Goal: Task Accomplishment & Management: Use online tool/utility

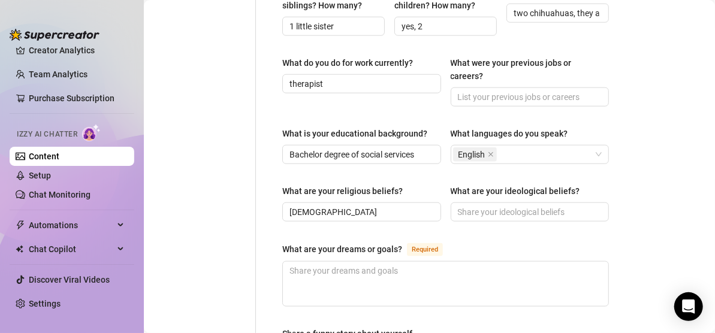
scroll to position [600, 0]
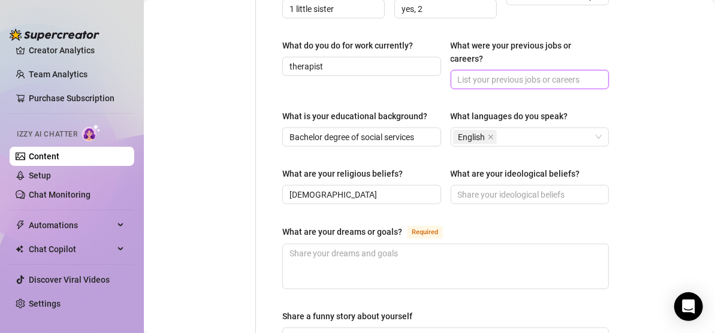
click at [543, 73] on input "What were your previous jobs or careers?" at bounding box center [529, 79] width 142 height 13
click at [538, 73] on input "social worker, kindergaarten teacher" at bounding box center [529, 79] width 142 height 13
type input "social worker, kindergarten teacher"
click at [645, 65] on main "Creator Bio Salty (saltysnow) Bio Import Bio from other creator Personal Info C…" at bounding box center [429, 34] width 571 height 1269
click at [639, 125] on main "Creator Bio Salty (saltysnow) Bio Import Bio from other creator Personal Info C…" at bounding box center [429, 34] width 571 height 1269
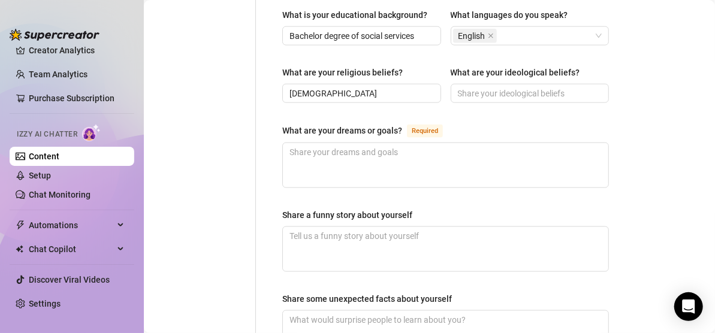
scroll to position [719, 0]
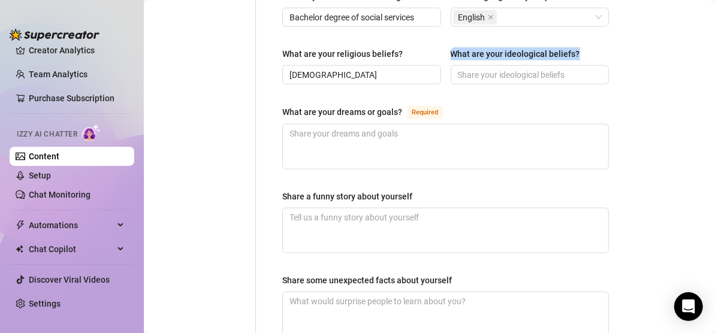
drag, startPoint x: 444, startPoint y: 35, endPoint x: 586, endPoint y: 43, distance: 142.3
click at [586, 47] on div "What are your religious beliefs? [DEMOGRAPHIC_DATA] What are your ideological b…" at bounding box center [445, 71] width 327 height 48
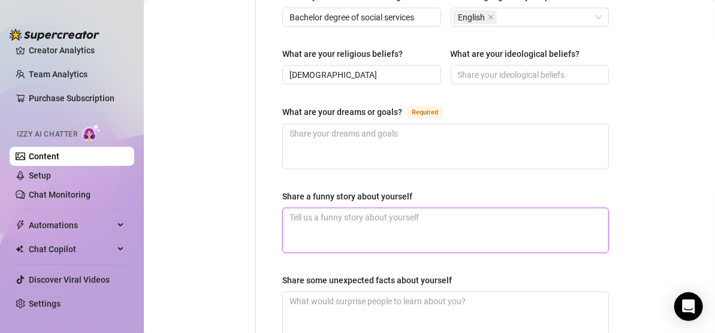
click at [525, 209] on textarea "Share a funny story about yourself" at bounding box center [446, 231] width 326 height 44
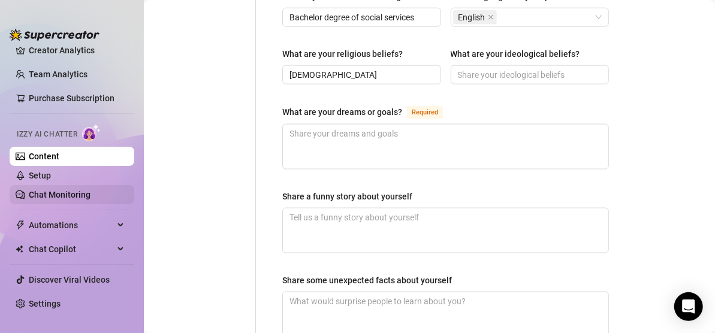
click at [70, 191] on link "Chat Monitoring" at bounding box center [60, 195] width 62 height 10
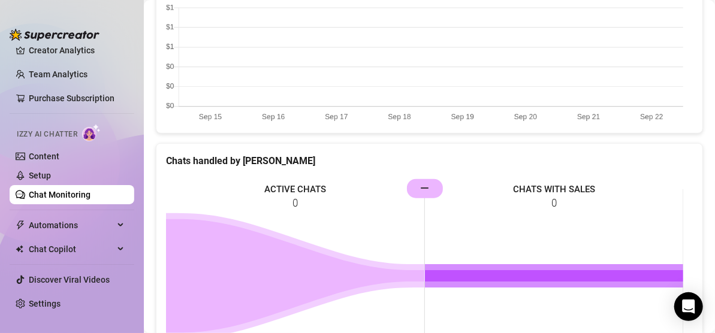
scroll to position [568, 0]
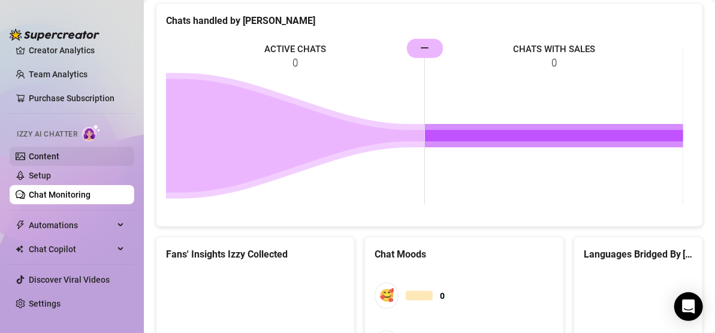
click at [58, 155] on link "Content" at bounding box center [44, 157] width 31 height 10
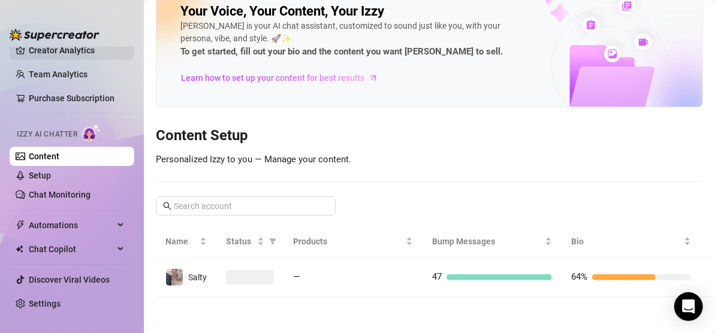
scroll to position [34, 0]
click at [61, 48] on link "Creator Analytics" at bounding box center [77, 50] width 96 height 19
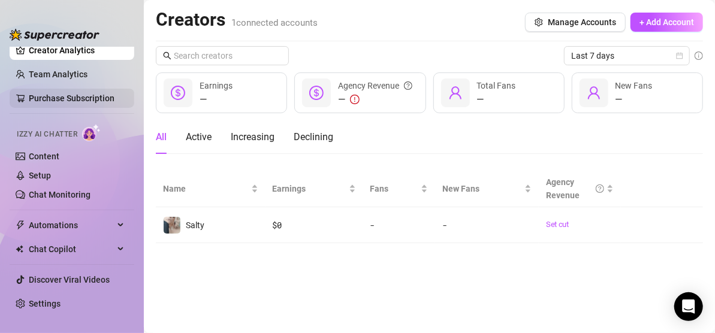
click at [64, 98] on link "Purchase Subscription" at bounding box center [77, 98] width 96 height 19
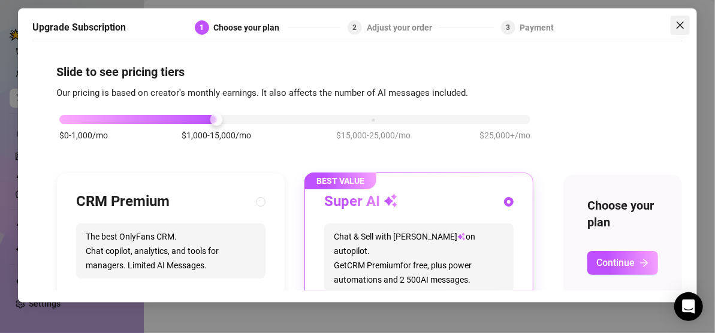
click at [684, 28] on icon "close" at bounding box center [681, 25] width 10 height 10
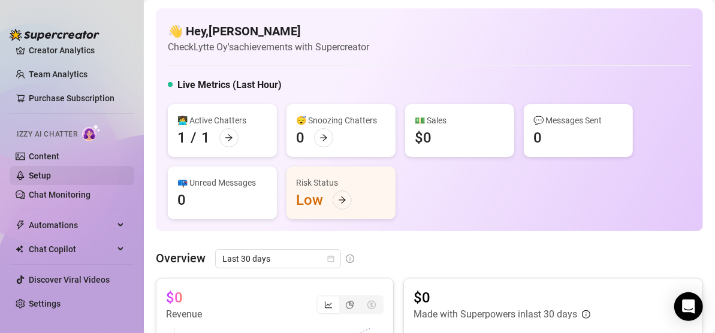
scroll to position [35, 0]
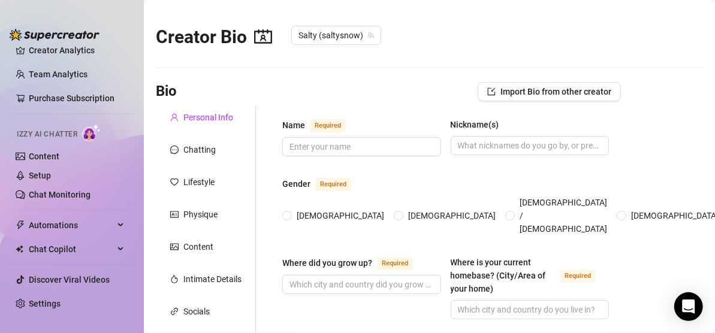
type input "Mariia"
type input "Salty"
type input "[GEOGRAPHIC_DATA]"
type input "single"
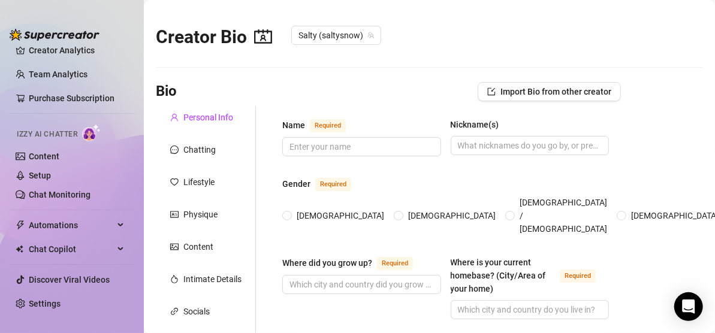
type input "1 little sister"
type input "yes, 2"
type input "two chihuahuas, they are little bastards"
type input "therapist"
type input "Bachelor degree of social services"
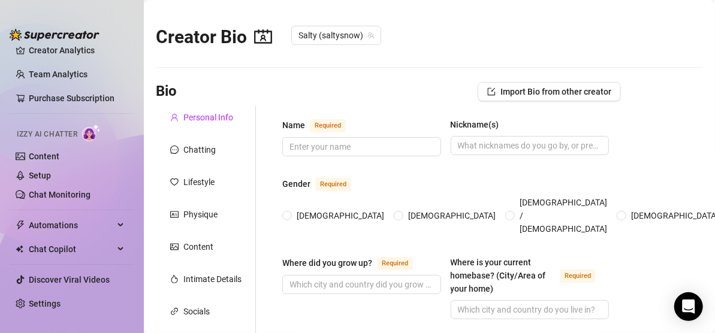
type input "[DEMOGRAPHIC_DATA]"
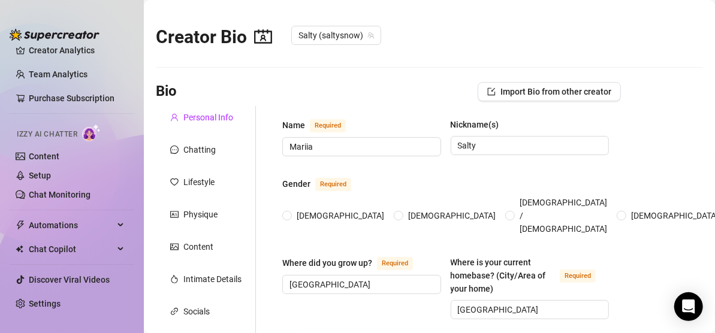
radio input "true"
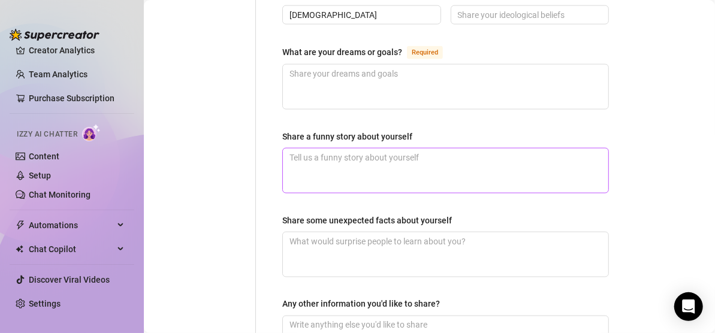
scroll to position [719, 0]
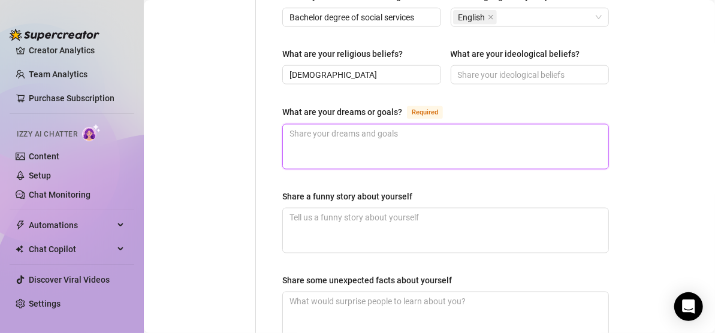
click at [489, 130] on textarea "What are your dreams or goals? Required" at bounding box center [446, 147] width 326 height 44
type textarea "T"
type textarea "Tr"
type textarea "Tra"
type textarea "Trav"
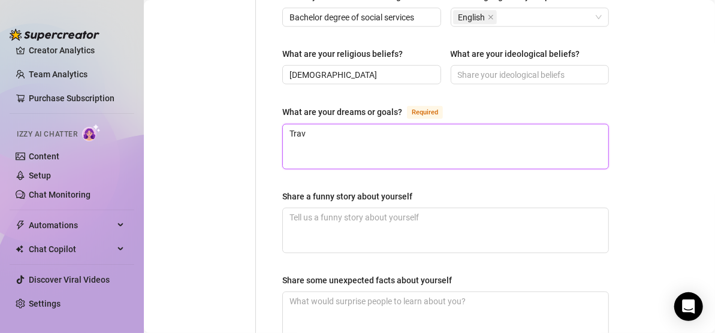
type textarea "Travl"
type textarea "Trav"
type textarea "Trave"
type textarea "Travel"
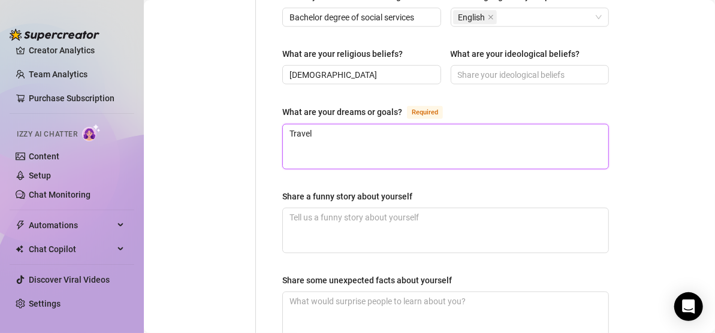
type textarea "Travel t"
type textarea "Travel to"
type textarea "Travel to e"
type textarea "Travel to ev"
type textarea "Travel to eve"
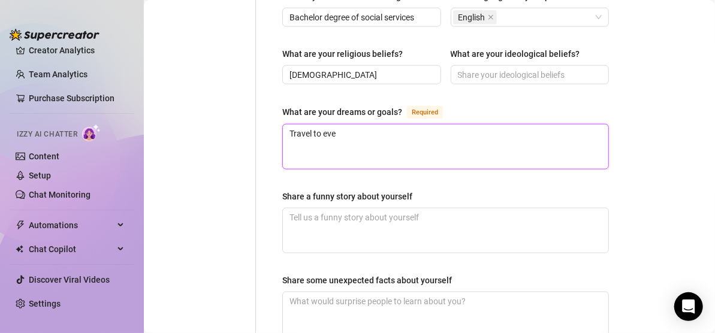
type textarea "Travel to ever"
type textarea "Travel to every"
type textarea "Travel to everyw"
type textarea "Travel to everywh"
type textarea "Travel to everywhe"
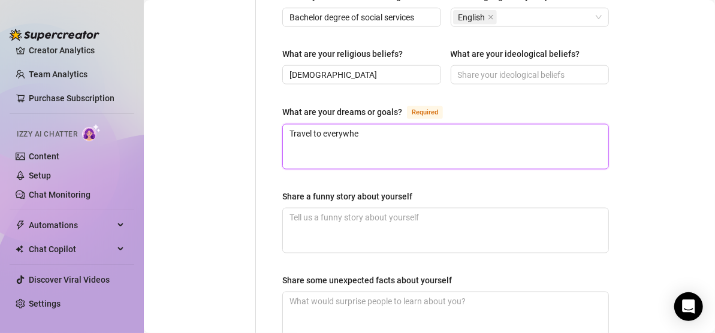
type textarea "Travel to everywher"
type textarea "Travel to everywhere"
type textarea "Travel to everywhere a"
type textarea "Travel to everywhere an"
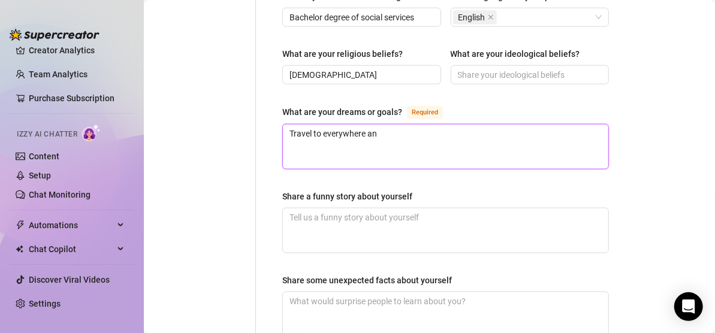
type textarea "Travel to everywhere and"
type textarea "Travel to everywhere an"
type textarea "Travel to everywhere a"
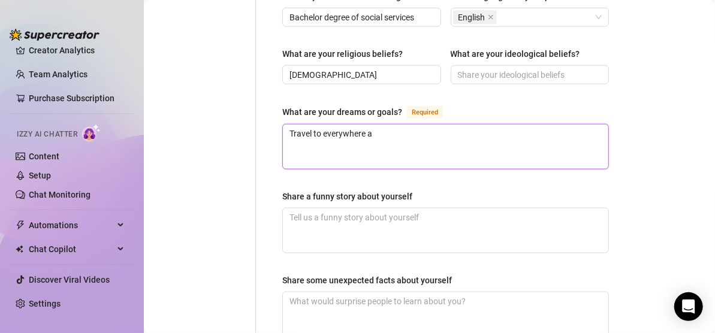
type textarea "Travel to everywhere"
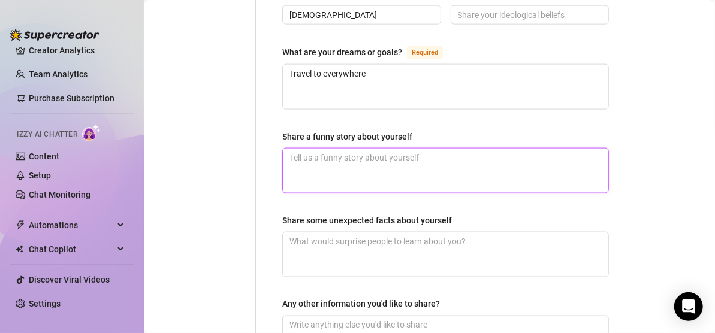
click at [537, 153] on textarea "Share a funny story about yourself" at bounding box center [446, 171] width 326 height 44
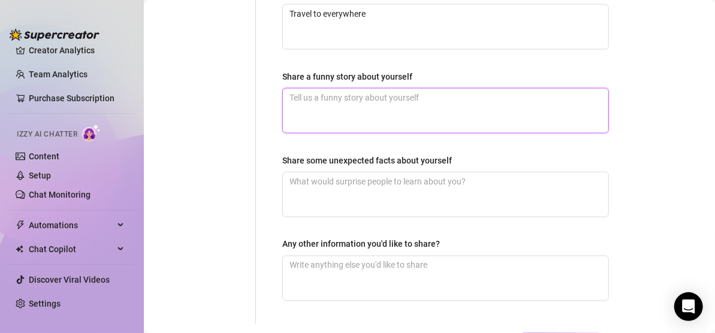
click at [493, 95] on textarea "Share a funny story about yourself" at bounding box center [446, 111] width 326 height 44
click at [490, 89] on textarea "Share a funny story about yourself" at bounding box center [446, 111] width 326 height 44
type textarea "I"
type textarea "I c"
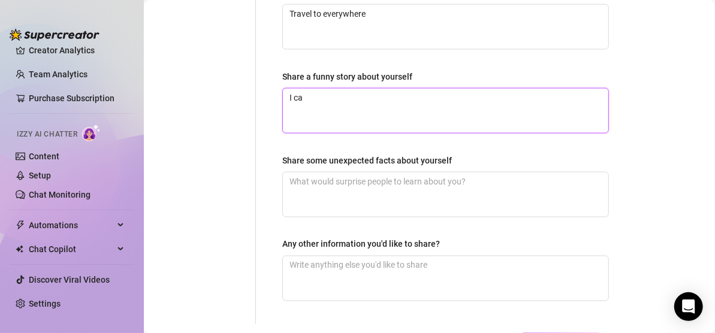
type textarea "I can"
type textarea "I can c"
type textarea "I can co"
type textarea "I can coo"
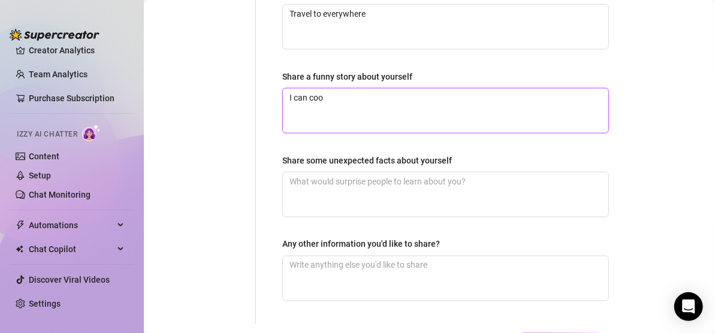
type textarea "I can cook"
type textarea "I can cook c"
type textarea "I can cook cof"
type textarea "I can cook coff"
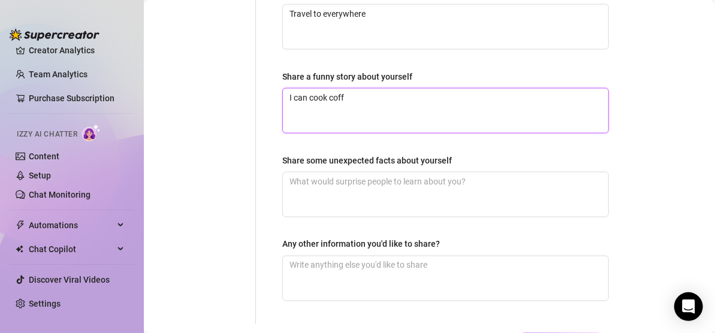
type textarea "I can cook coffe"
type textarea "I can cook coffee"
type textarea "I can cook coffee w"
type textarea "I can cook coffee wi"
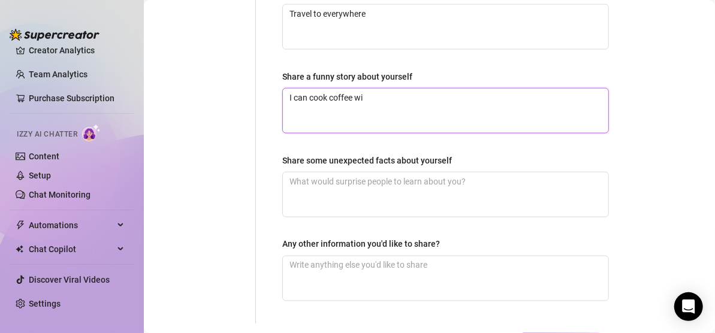
type textarea "I can cook coffee wit"
type textarea "I can cook coffee with"
type textarea "I can cook coffee witho"
type textarea "I can cook coffee withou"
type textarea "I can cook coffee without"
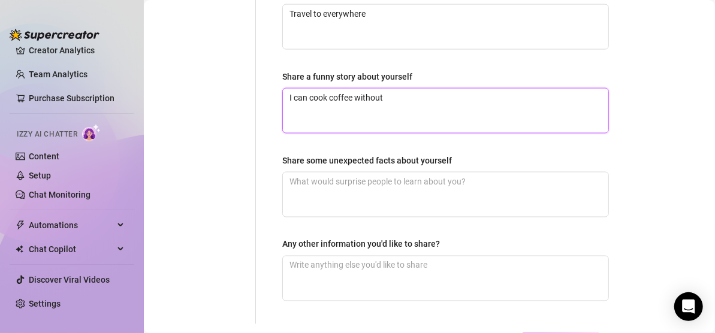
type textarea "I can cook coffee without"
type textarea "I can cook coffee without w"
type textarea "I can cook coffee without wa"
type textarea "I can cook coffee without wat"
type textarea "I can cook coffee without wate"
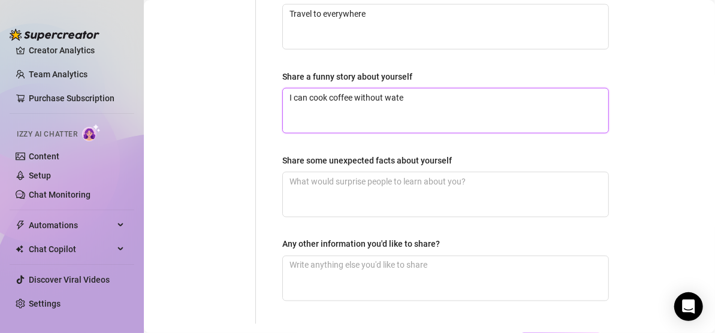
type textarea "I can cook coffee without water"
type textarea "I can cook coffee without water,"
type textarea "I can cook coffee without water"
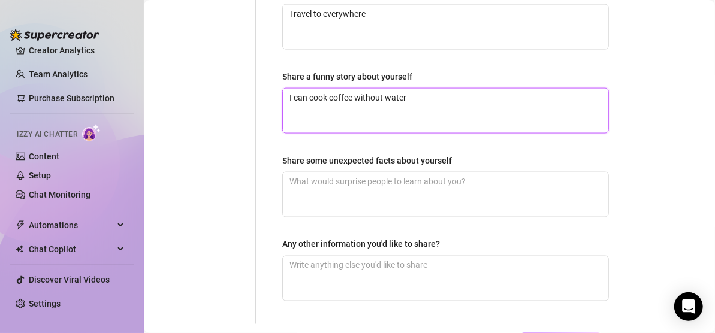
type textarea "I can cook coffee without wate"
type textarea "I can cook coffee without water"
type textarea "I can cook coffee without water o"
type textarea "I can cook coffee without water or"
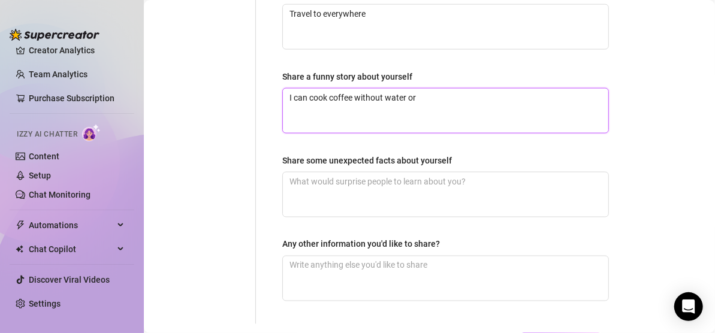
type textarea "I can cook coffee without water or"
click at [59, 197] on link "Chat Monitoring" at bounding box center [60, 195] width 62 height 10
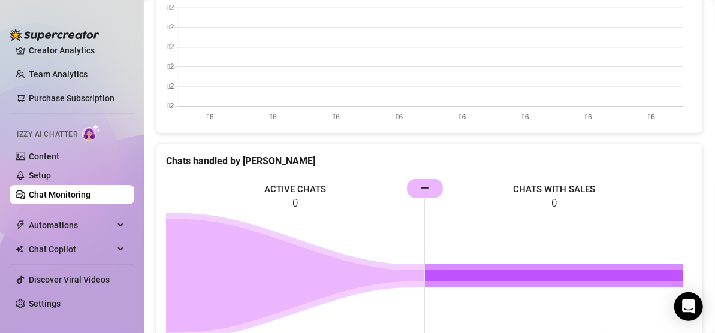
scroll to position [568, 0]
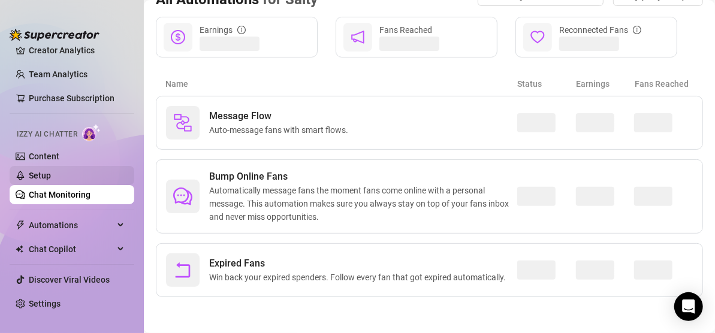
scroll to position [144, 0]
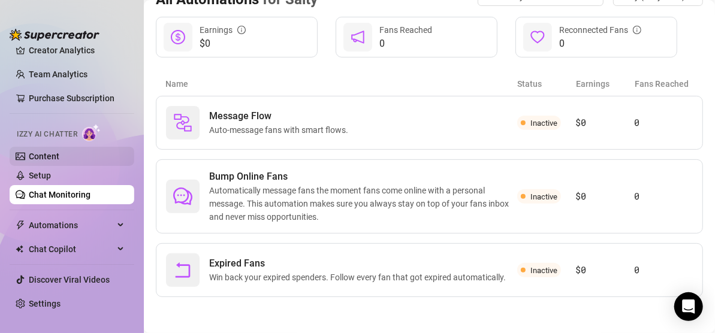
click at [49, 152] on link "Content" at bounding box center [44, 157] width 31 height 10
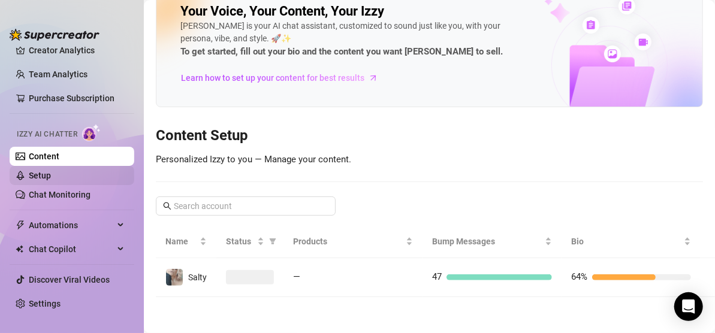
scroll to position [34, 0]
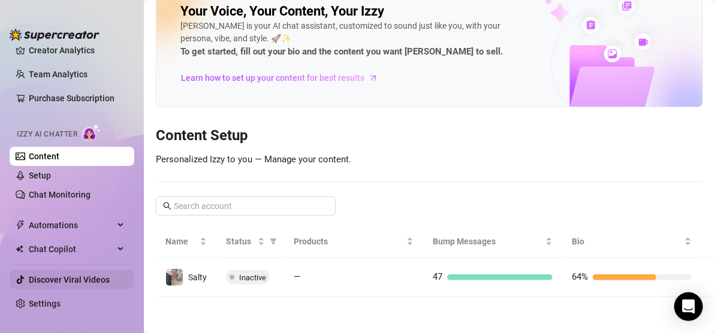
click at [58, 281] on link "Discover Viral Videos" at bounding box center [69, 280] width 81 height 10
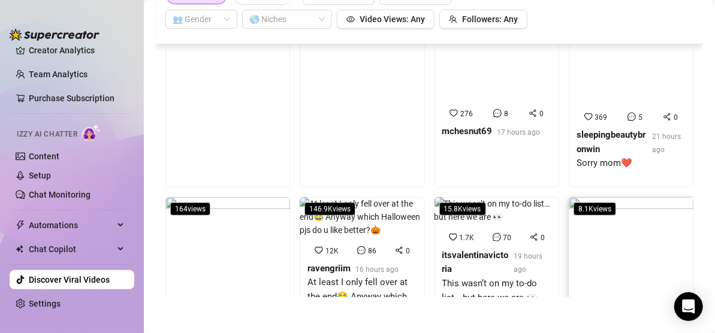
scroll to position [360, 0]
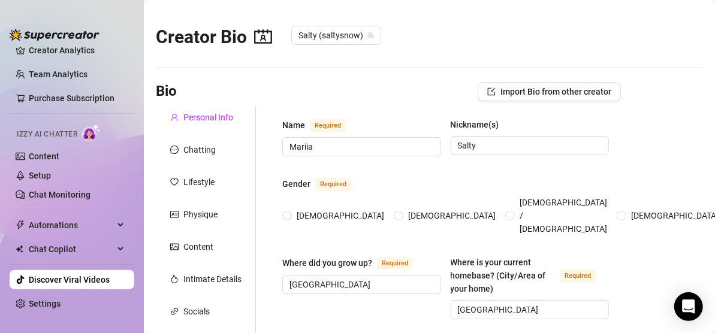
radio input "true"
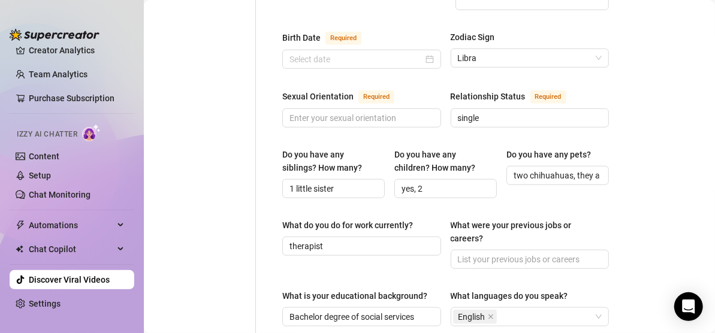
scroll to position [600, 0]
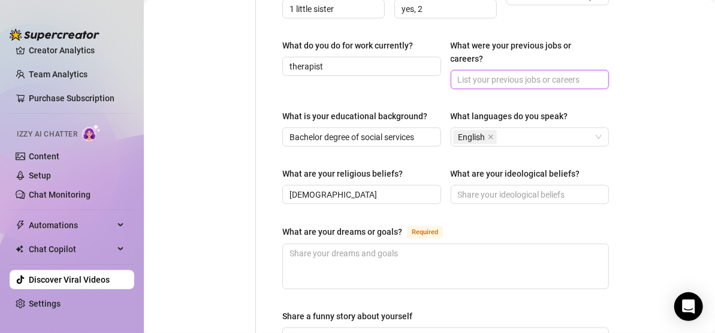
click at [537, 73] on input "What were your previous jobs or careers?" at bounding box center [529, 79] width 142 height 13
type input "social counselor, kindergarten teacher"
click at [636, 114] on main "Creator Bio Salty (saltysnow) Bio Import Bio from other creator Personal Info C…" at bounding box center [429, 34] width 571 height 1269
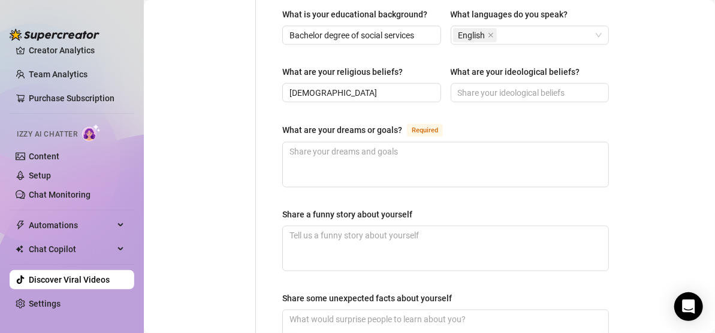
scroll to position [719, 0]
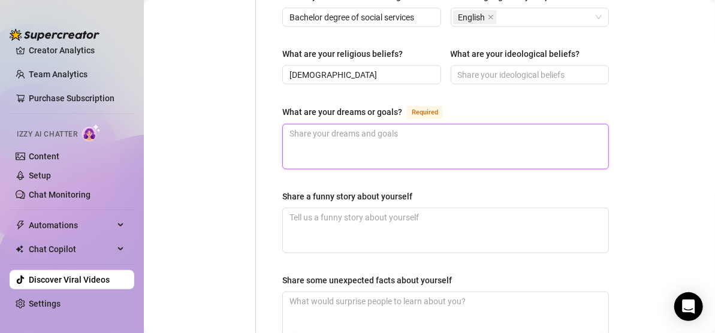
click at [456, 128] on textarea "What are your dreams or goals? Required" at bounding box center [446, 147] width 326 height 44
type textarea "T"
type textarea "Tr"
type textarea "Tra"
type textarea "Trav"
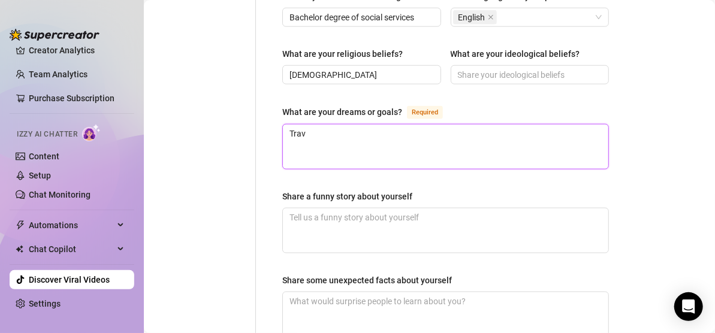
type textarea "Trave"
type textarea "Tra"
type textarea "Tr"
type textarea "T"
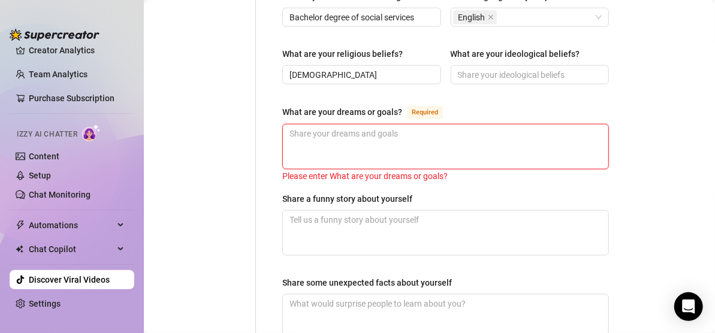
type textarea "F"
type textarea "G"
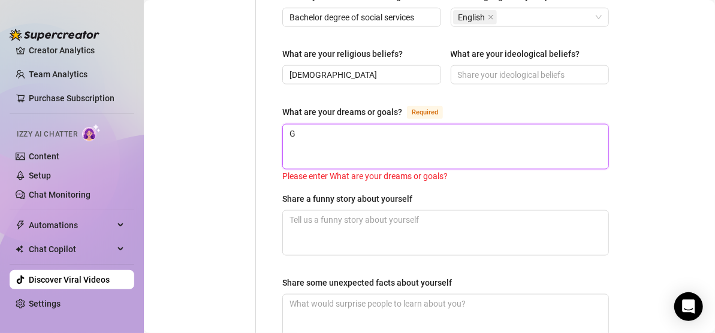
type textarea "Go"
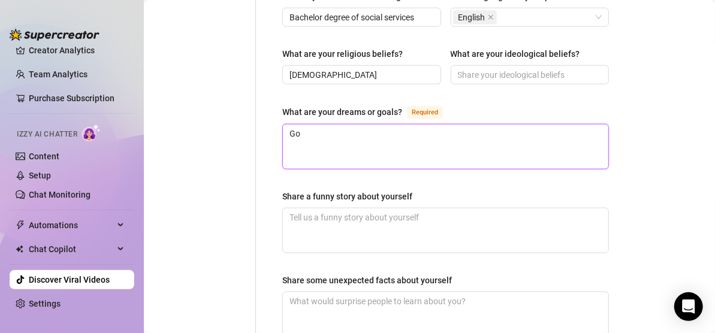
type textarea "Go"
type textarea "Go y"
type textarea "Go yo"
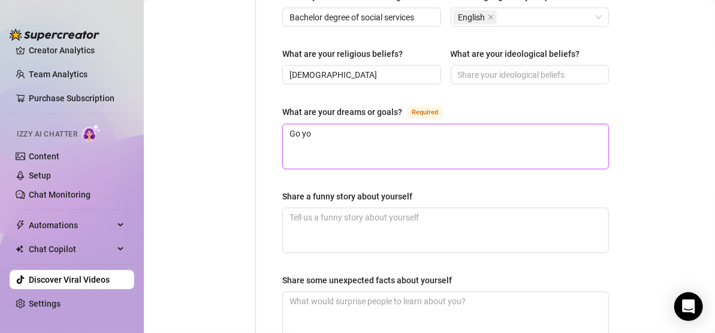
type textarea "Go y"
type textarea "Go"
type textarea "Go t"
type textarea "Go to"
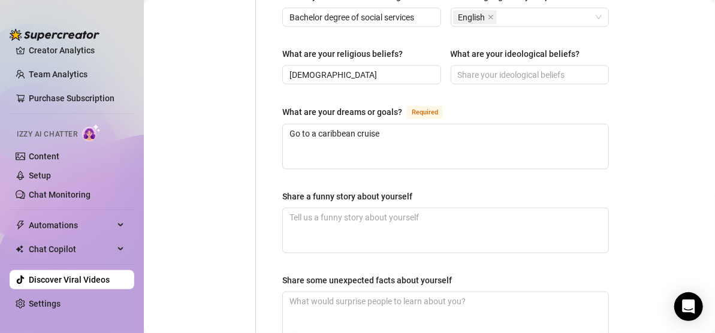
click at [339, 125] on textarea "Go to a caribbean cruise" at bounding box center [446, 147] width 326 height 44
click at [443, 125] on textarea "Go to a caribean cruise" at bounding box center [446, 147] width 326 height 44
click at [334, 125] on textarea "Go to a caribean cruise" at bounding box center [446, 147] width 326 height 44
click at [323, 125] on textarea "Go to a caribbean cruise" at bounding box center [446, 147] width 326 height 44
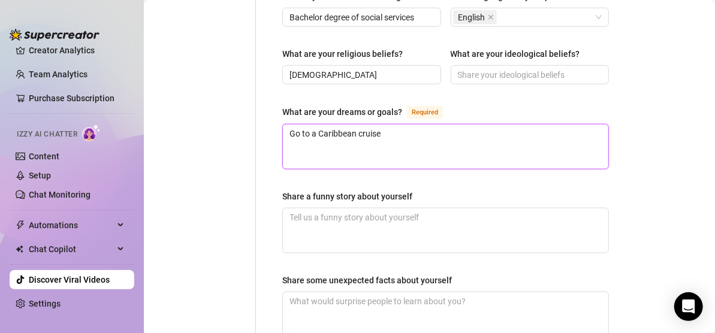
click at [423, 125] on textarea "Go to a Caribbean cruise" at bounding box center [446, 147] width 326 height 44
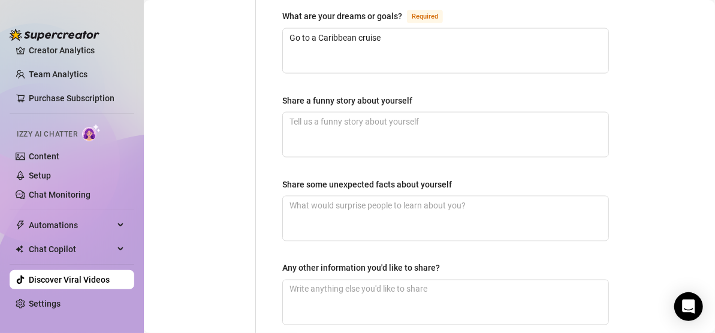
scroll to position [779, 0]
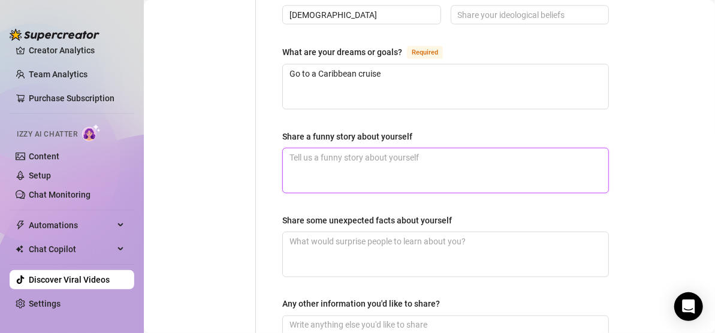
click at [461, 150] on textarea "Share a funny story about yourself" at bounding box center [446, 171] width 326 height 44
click at [505, 149] on textarea "sometimes I can cook coffee without water and I" at bounding box center [446, 171] width 326 height 44
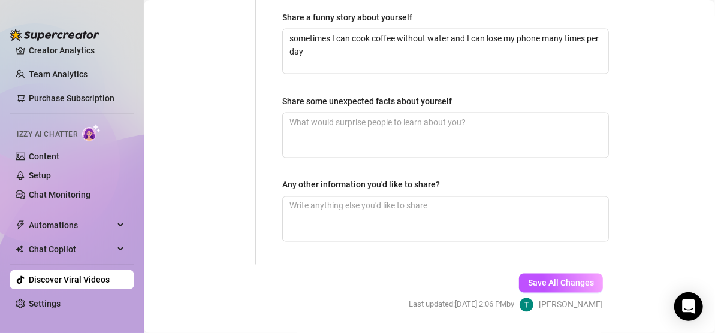
scroll to position [899, 0]
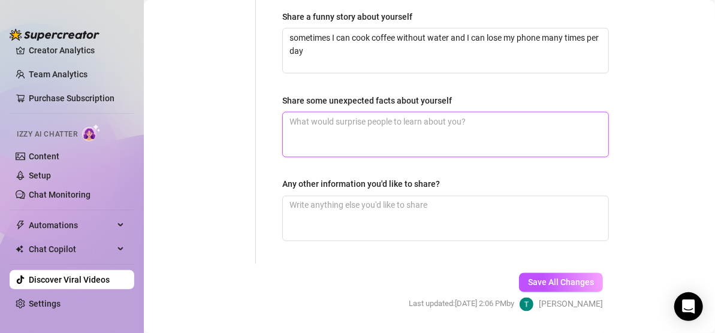
click at [514, 116] on textarea "Share some unexpected facts about yourself" at bounding box center [446, 135] width 326 height 44
click at [557, 113] on textarea "Share some unexpected facts about yourself" at bounding box center [446, 135] width 326 height 44
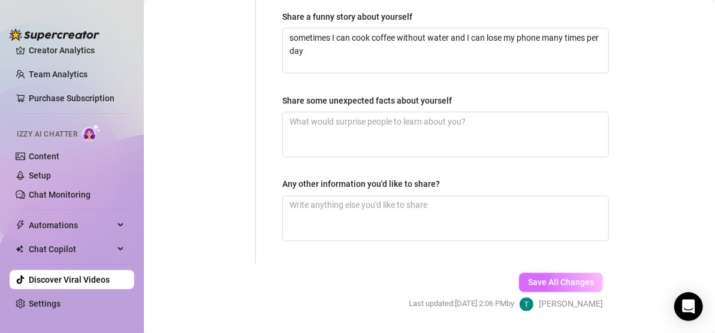
click at [532, 278] on span "Save All Changes" at bounding box center [561, 283] width 66 height 10
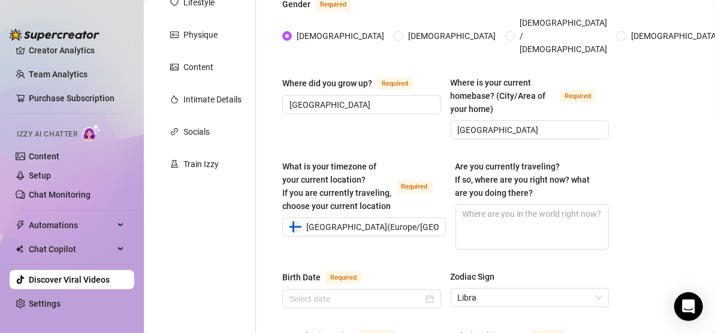
scroll to position [60, 0]
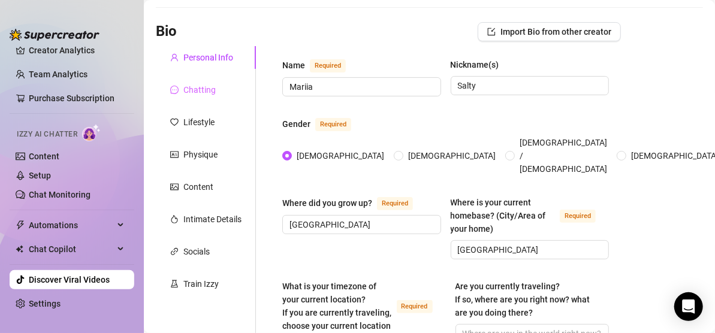
click at [195, 82] on div "Chatting" at bounding box center [206, 90] width 100 height 23
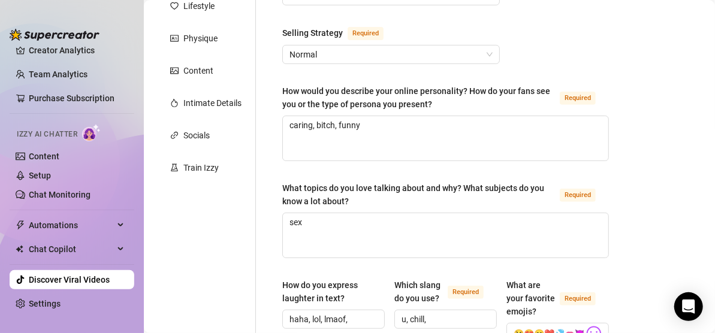
scroll to position [12, 0]
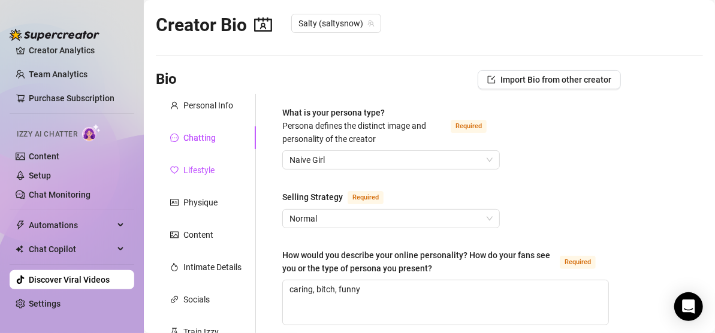
click at [207, 168] on div "Lifestyle" at bounding box center [198, 170] width 31 height 13
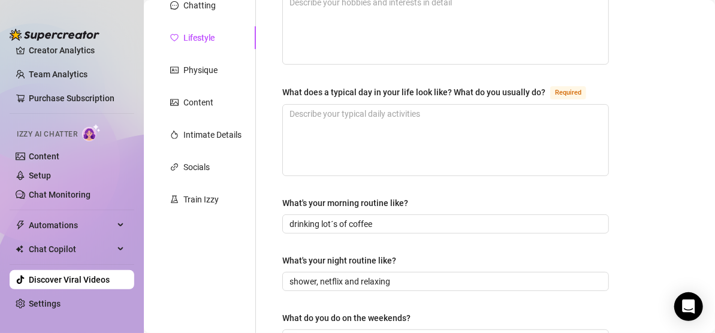
scroll to position [72, 0]
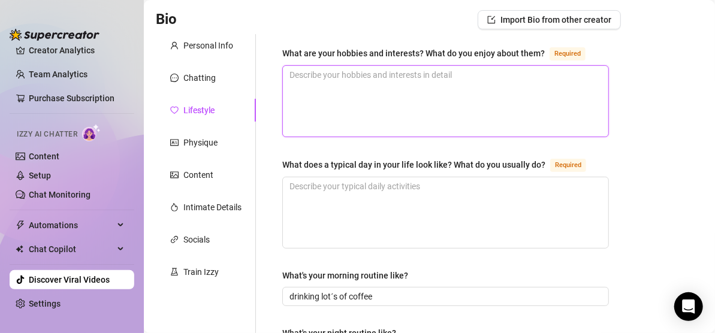
click at [547, 102] on textarea "What are your hobbies and interests? What do you enjoy about them? Required" at bounding box center [446, 101] width 326 height 71
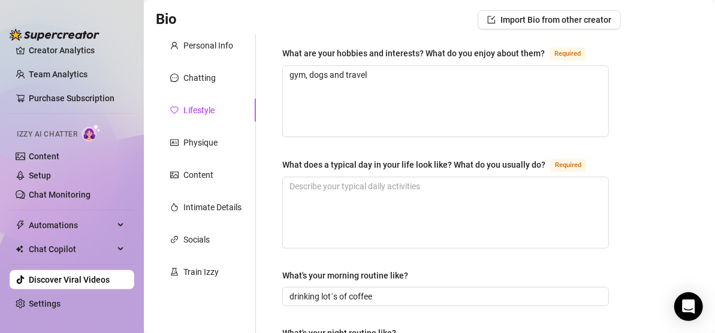
click at [492, 84] on textarea "gym, dogs and travel" at bounding box center [446, 101] width 326 height 71
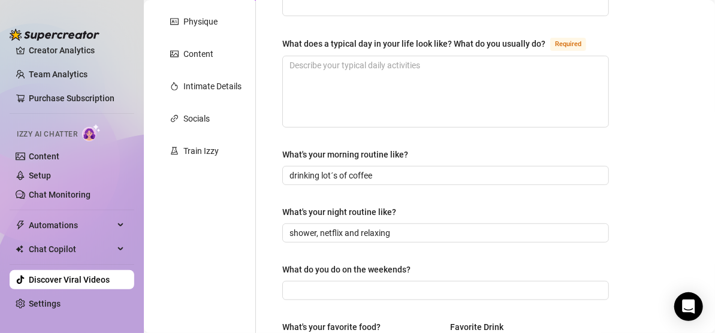
scroll to position [132, 0]
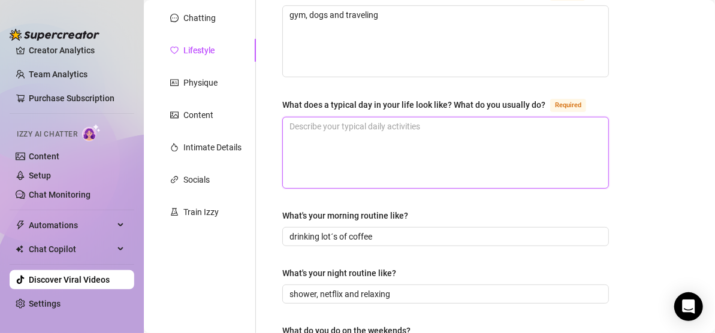
click at [515, 127] on textarea "What does a typical day in your life look like? What do you usually do? Required" at bounding box center [446, 153] width 326 height 71
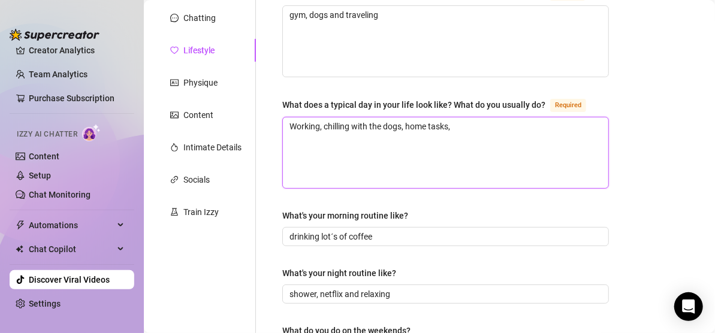
click at [517, 126] on textarea "Working, chilling with the dogs, home tasks," at bounding box center [446, 153] width 326 height 71
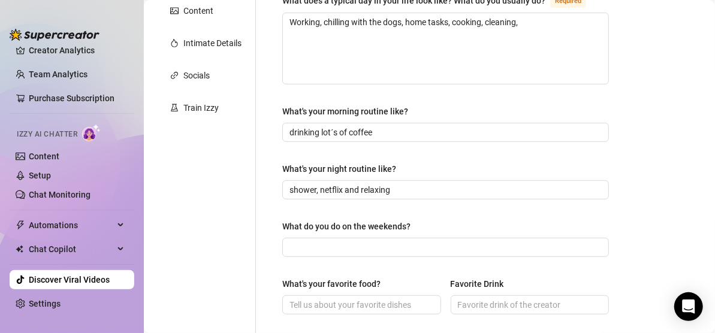
scroll to position [252, 0]
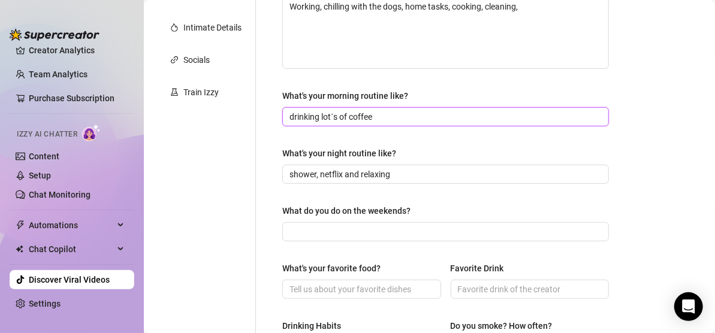
click at [567, 119] on input "drinking lot´s of coffee" at bounding box center [445, 116] width 310 height 13
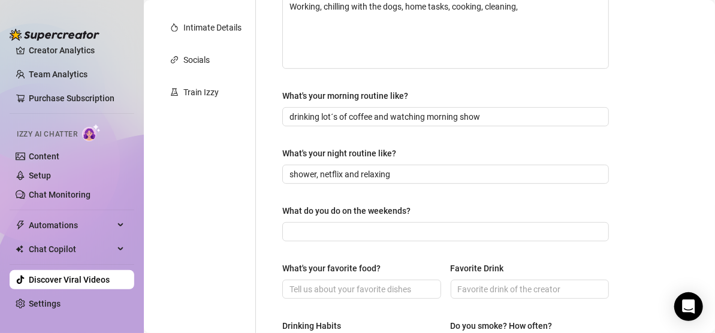
click at [639, 140] on main "Creator Bio Salty (saltysnow) Bio Import Bio from other creator Personal Info C…" at bounding box center [429, 257] width 571 height 1019
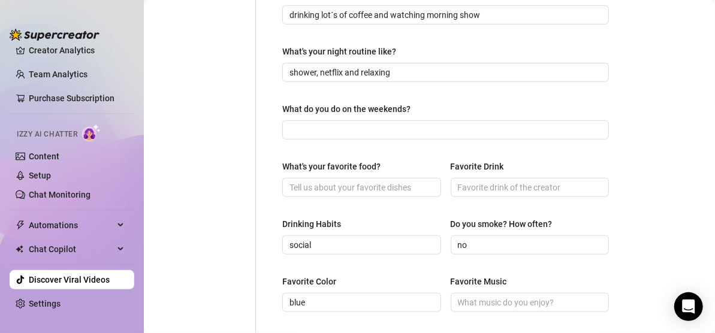
scroll to position [372, 0]
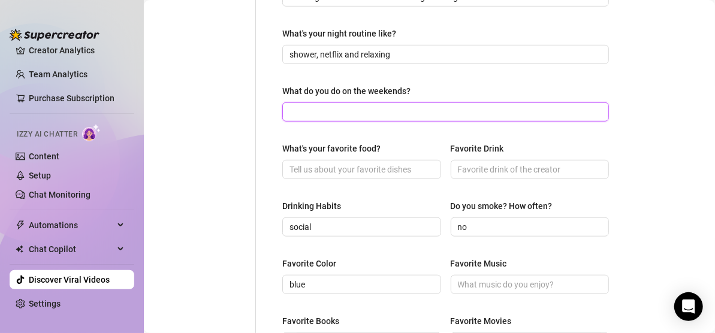
click at [546, 109] on input "What do you do on the weekends?" at bounding box center [445, 112] width 310 height 13
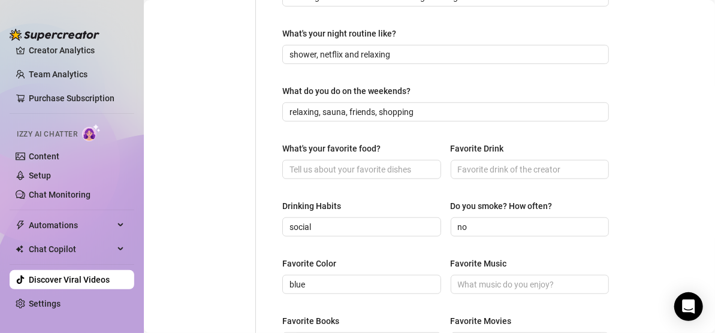
click at [623, 119] on main "Creator Bio Salty (saltysnow) Bio Import Bio from other creator Personal Info C…" at bounding box center [429, 137] width 571 height 1019
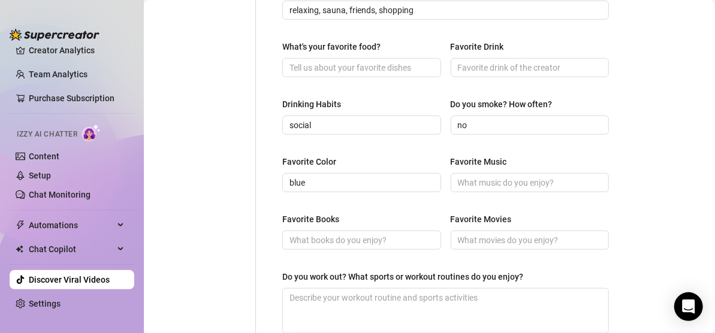
scroll to position [492, 0]
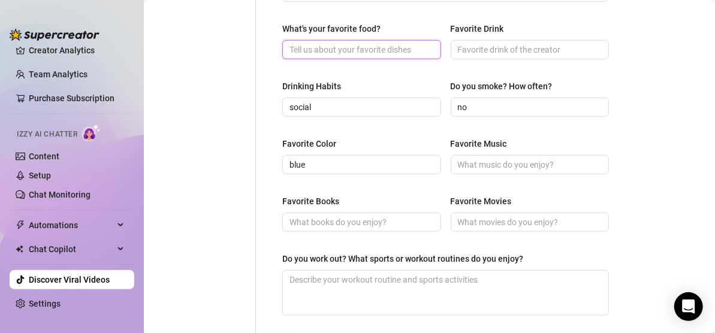
click at [387, 48] on input "What's your favorite food?" at bounding box center [361, 49] width 142 height 13
click at [629, 74] on main "Creator Bio Salty (saltysnow) Bio Import Bio from other creator Personal Info C…" at bounding box center [429, 17] width 571 height 1019
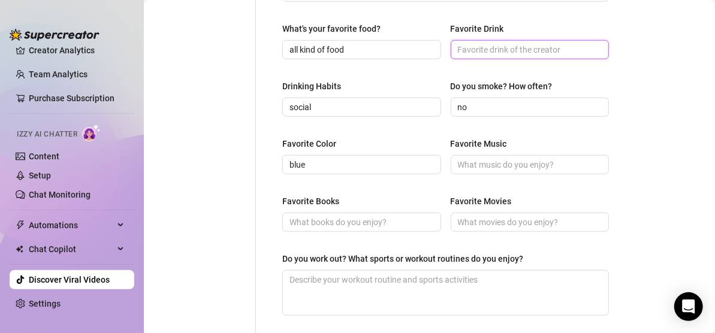
click at [585, 49] on input "Favorite Drink" at bounding box center [529, 49] width 142 height 13
click at [458, 49] on input "beer" at bounding box center [529, 49] width 142 height 13
click at [630, 72] on main "Creator Bio Salty (saltysnow) Bio Import Bio from other creator Personal Info C…" at bounding box center [429, 17] width 571 height 1019
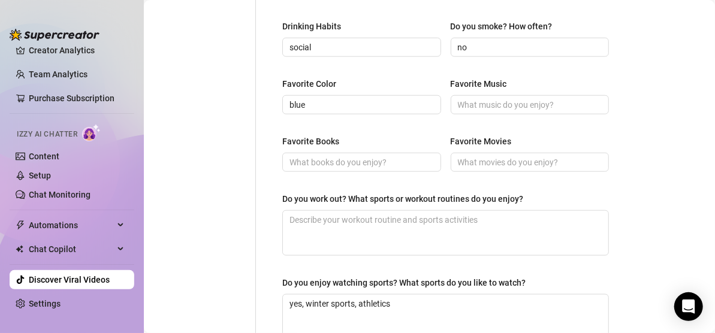
scroll to position [612, 0]
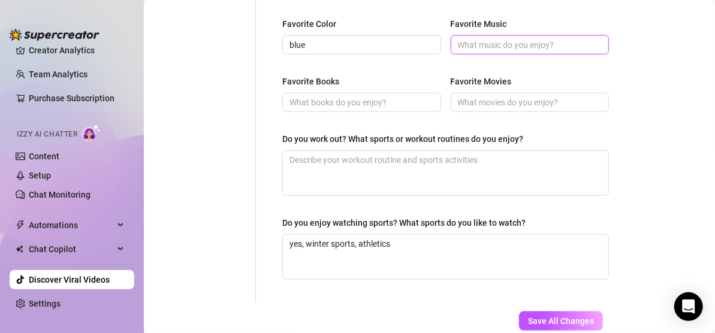
click at [571, 45] on input "Favorite Music" at bounding box center [529, 44] width 142 height 13
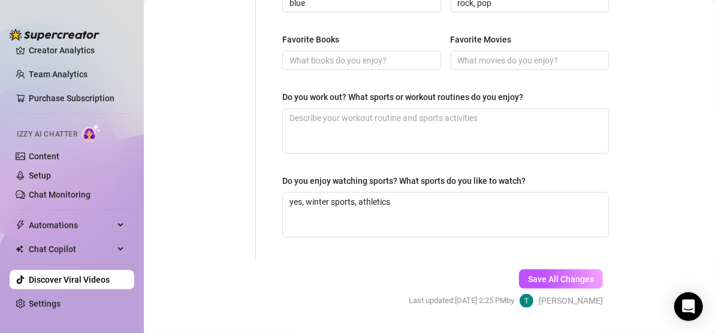
scroll to position [672, 0]
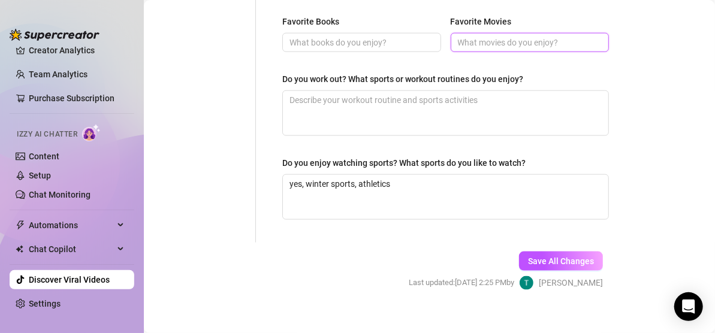
click at [587, 41] on input "Favorite Movies" at bounding box center [529, 42] width 142 height 13
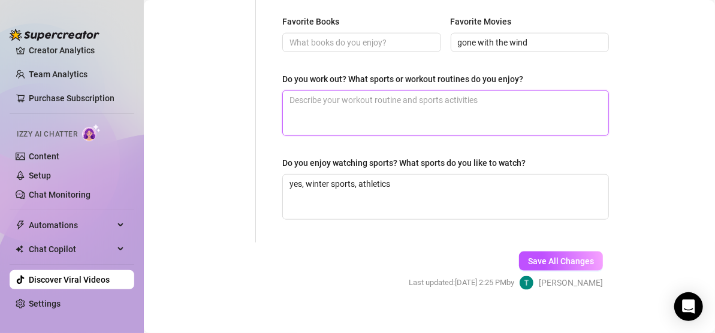
click at [531, 102] on textarea "Do you work out? What sports or workout routines do you enjoy?" at bounding box center [446, 113] width 326 height 44
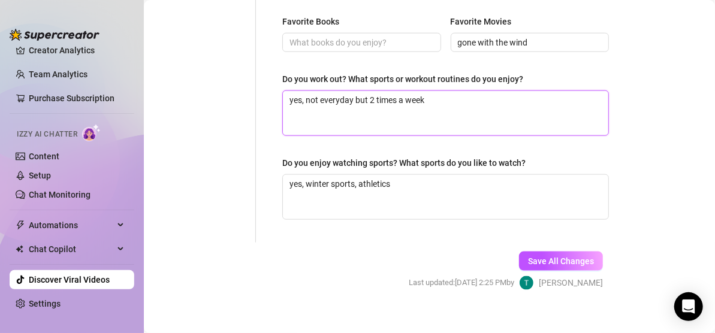
click at [529, 104] on textarea "yes, not everyday but 2 times a week" at bounding box center [446, 113] width 326 height 44
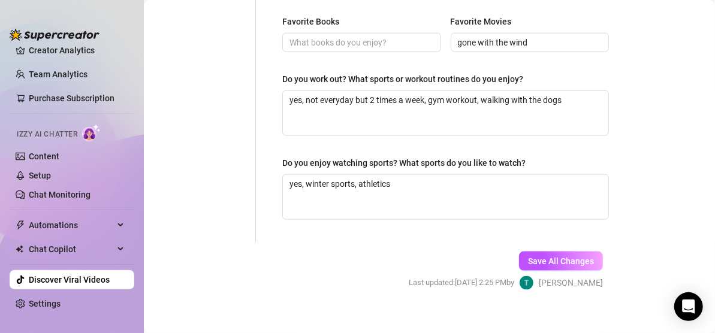
drag, startPoint x: 643, startPoint y: 131, endPoint x: 648, endPoint y: 137, distance: 7.8
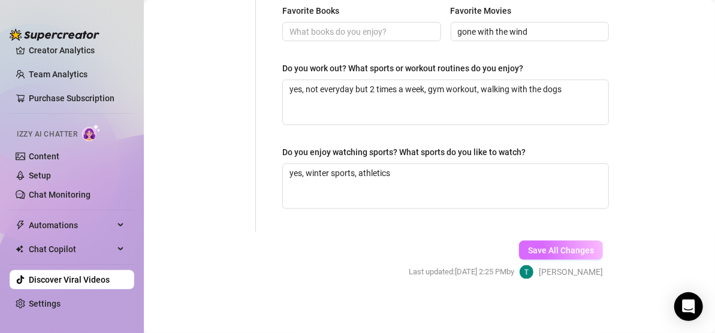
click at [522, 241] on button "Save All Changes" at bounding box center [561, 250] width 84 height 19
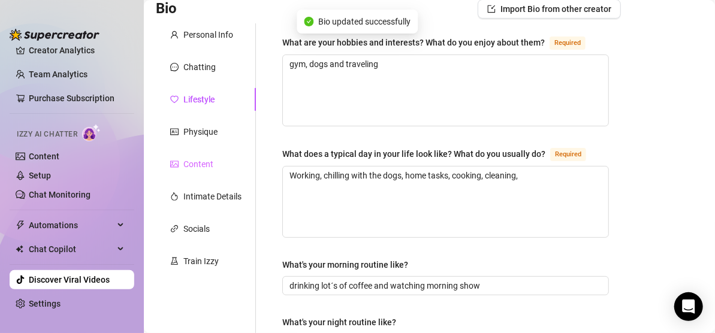
scroll to position [83, 0]
click at [202, 134] on div "Physique" at bounding box center [200, 131] width 34 height 13
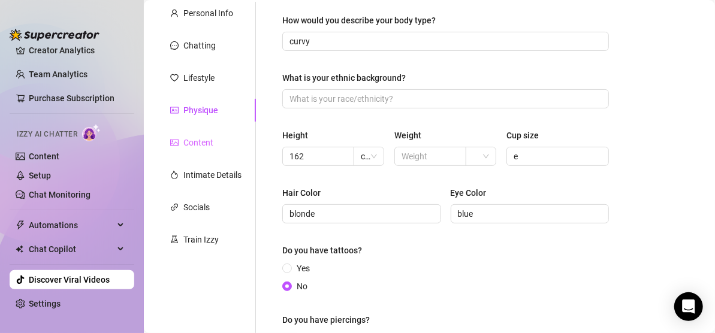
scroll to position [100, 0]
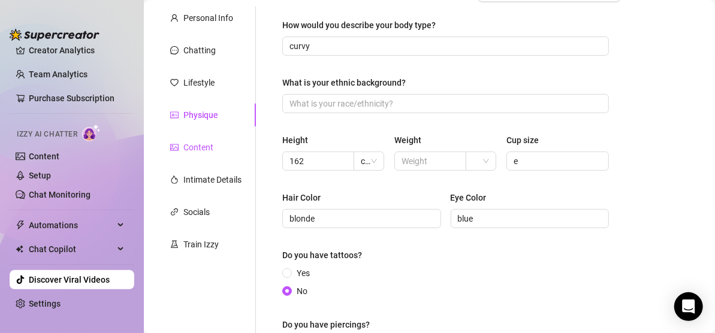
click at [207, 145] on div "Content" at bounding box center [198, 147] width 30 height 13
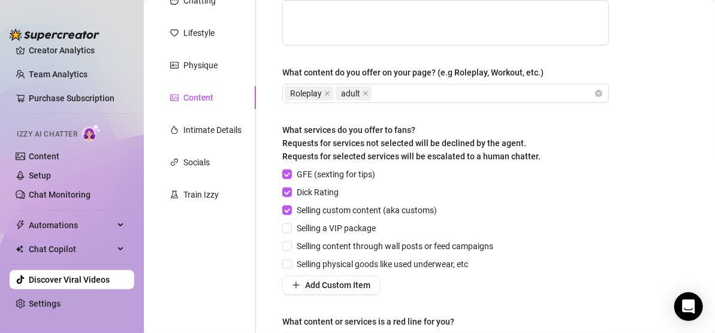
scroll to position [115, 0]
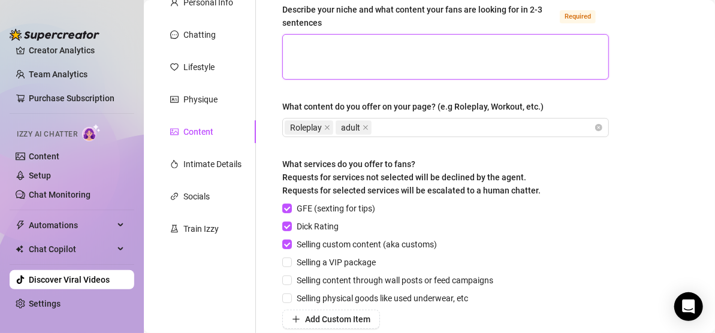
click at [534, 66] on textarea "Describe your niche and what content your fans are looking for in 2-3 sentences…" at bounding box center [446, 57] width 326 height 44
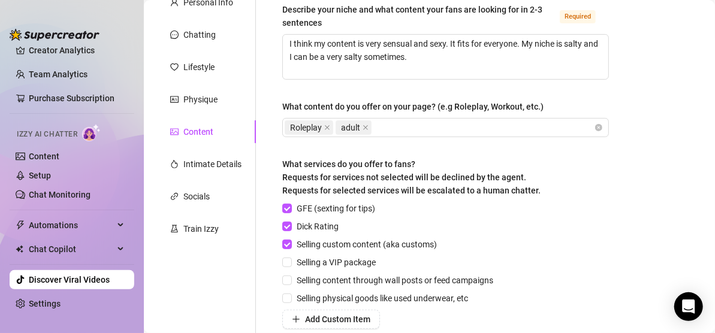
click at [655, 91] on main "Creator Bio Salty (saltysnow) Bio Import Bio from other creator Personal Info C…" at bounding box center [429, 200] width 571 height 630
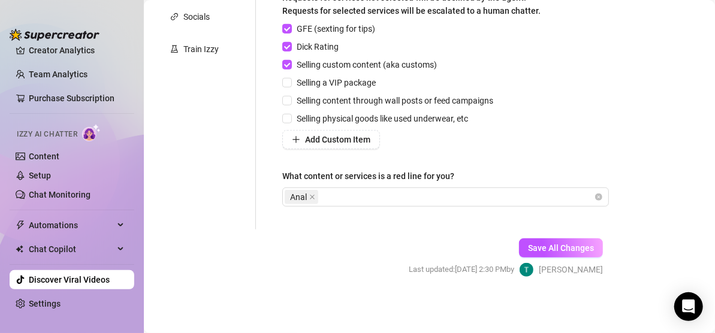
scroll to position [295, 0]
click at [519, 244] on button "Save All Changes" at bounding box center [561, 248] width 84 height 19
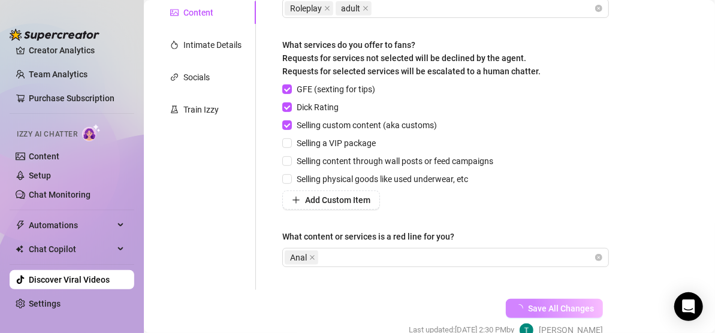
scroll to position [235, 0]
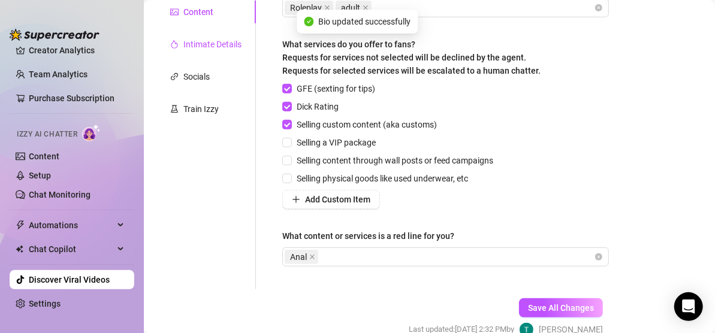
click at [205, 45] on div "Intimate Details" at bounding box center [212, 44] width 58 height 13
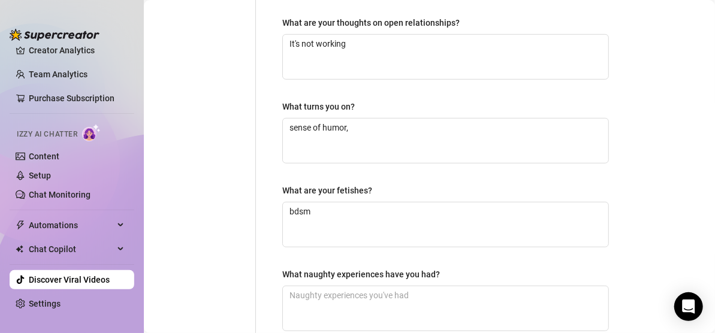
scroll to position [475, 0]
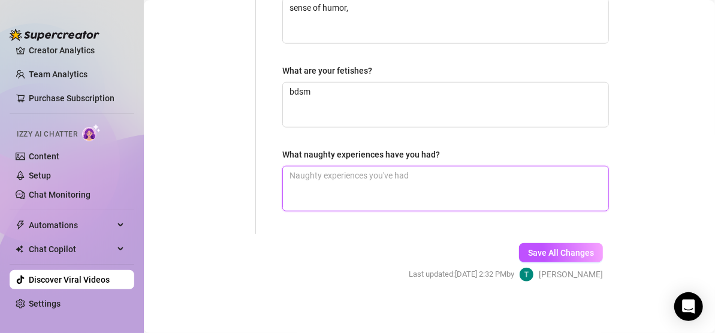
click at [322, 183] on textarea "What naughty experiences have you had?" at bounding box center [446, 189] width 326 height 44
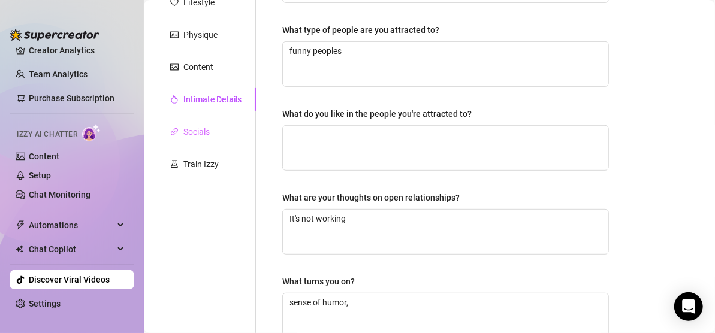
scroll to position [120, 0]
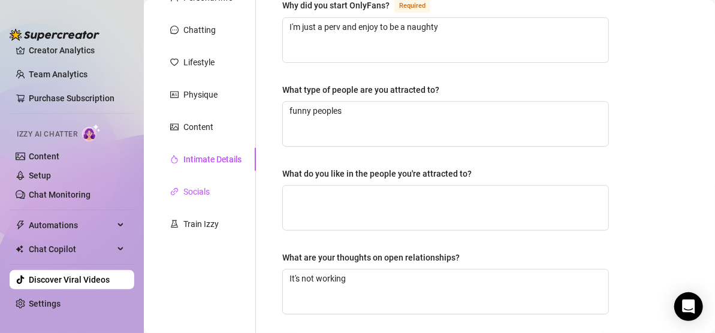
click at [203, 188] on div "Socials" at bounding box center [196, 191] width 26 height 13
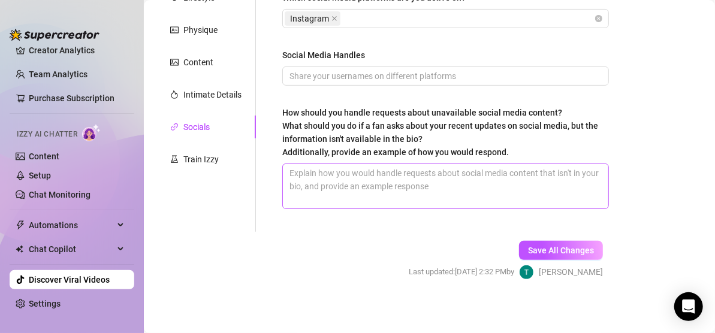
scroll to position [187, 0]
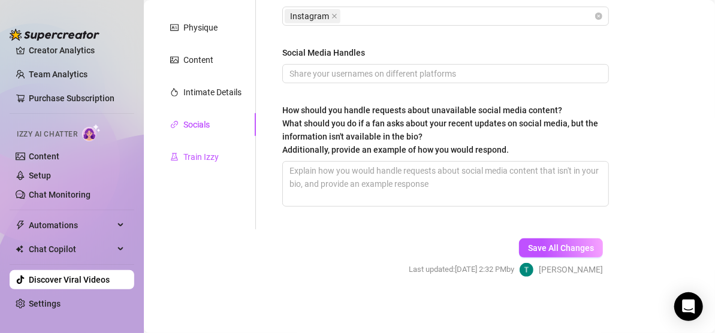
click at [203, 158] on div "Train Izzy" at bounding box center [200, 156] width 35 height 13
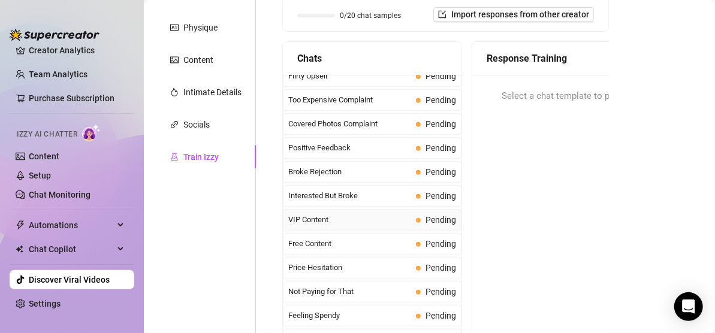
scroll to position [0, 0]
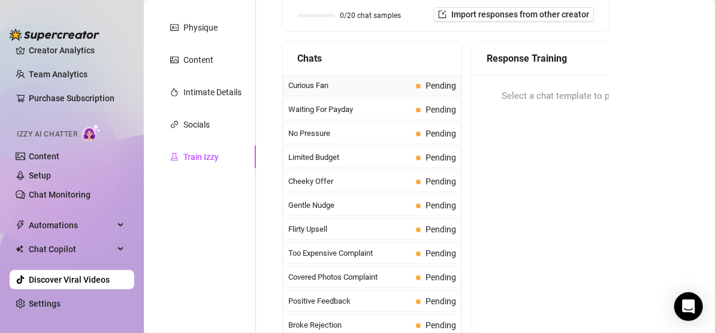
click at [344, 82] on span "Curious Fan" at bounding box center [349, 86] width 123 height 12
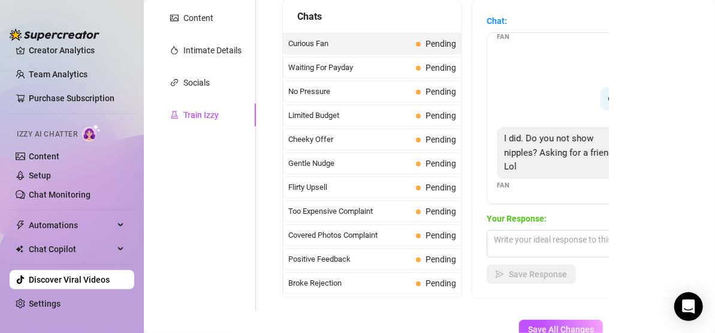
scroll to position [247, 0]
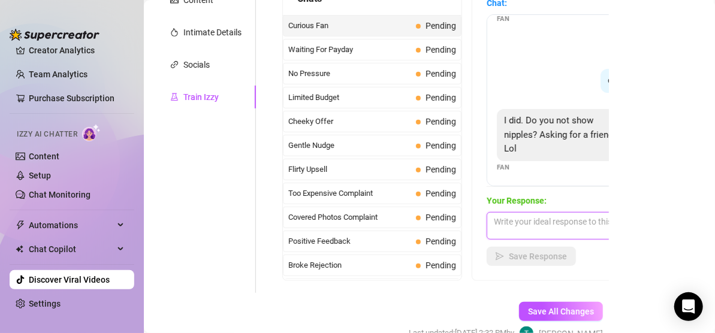
click at [565, 224] on textarea at bounding box center [592, 226] width 210 height 28
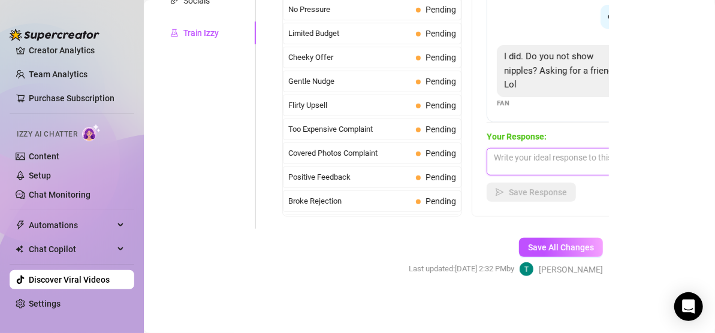
scroll to position [251, 0]
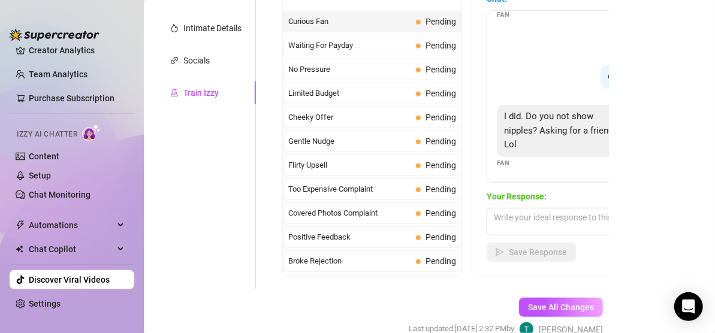
click at [574, 80] on div "did you like it? 😘 Creator" at bounding box center [591, 82] width 189 height 35
click at [601, 74] on div "did you like it? 😘" at bounding box center [644, 77] width 86 height 24
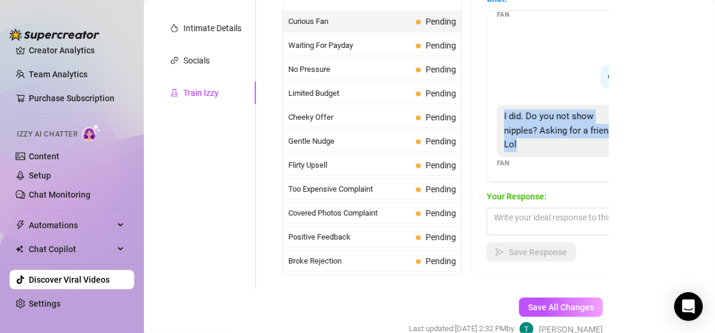
drag, startPoint x: 502, startPoint y: 115, endPoint x: 549, endPoint y: 143, distance: 54.3
click at [549, 143] on div "I did. Do you not show nipples? Asking for a friend? Lol" at bounding box center [563, 131] width 133 height 52
copy span "I did. Do you not show nipples? Asking for a friend? Lol"
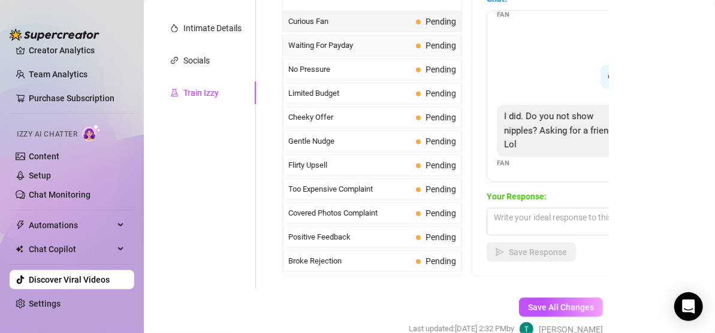
click at [371, 46] on span "Waiting For Payday" at bounding box center [349, 46] width 123 height 12
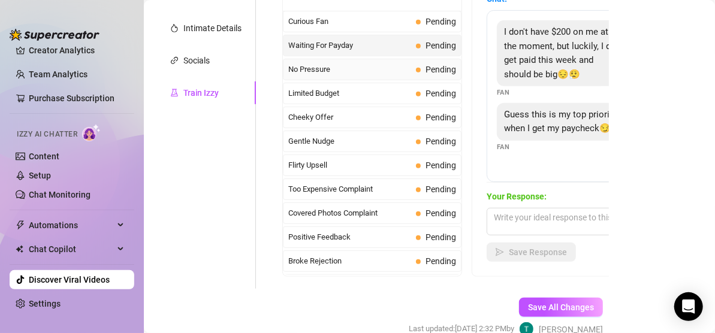
click at [375, 71] on span "No Pressure" at bounding box center [349, 70] width 123 height 12
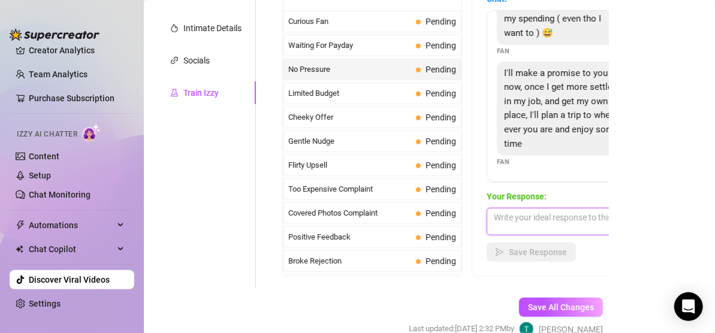
click at [582, 223] on textarea at bounding box center [592, 222] width 210 height 28
click at [345, 92] on span "Limited Budget" at bounding box center [349, 94] width 123 height 12
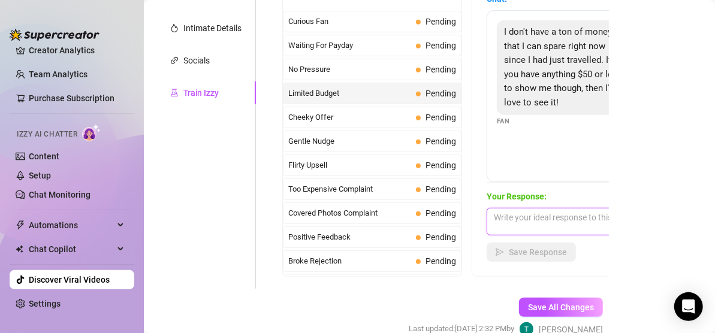
click at [540, 222] on textarea at bounding box center [592, 222] width 210 height 28
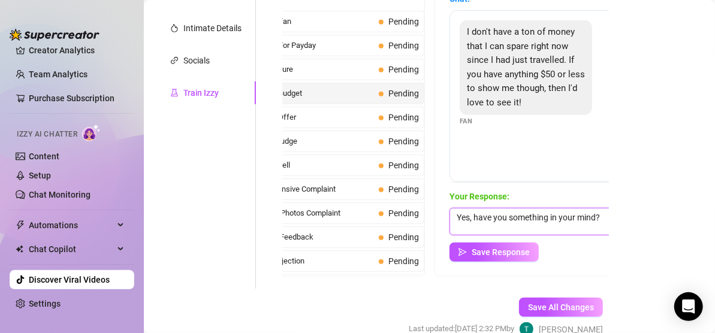
scroll to position [0, 39]
click at [466, 218] on textarea "Yes, have you something in your mind?" at bounding box center [553, 222] width 210 height 28
click at [467, 213] on textarea "Yes, have you something in your mind?" at bounding box center [553, 222] width 210 height 28
click at [545, 217] on textarea "Yes I have something!, have you something in your mind?" at bounding box center [553, 222] width 210 height 28
click at [510, 229] on textarea "Yes I have something!ave you something in your mind?" at bounding box center [553, 222] width 210 height 28
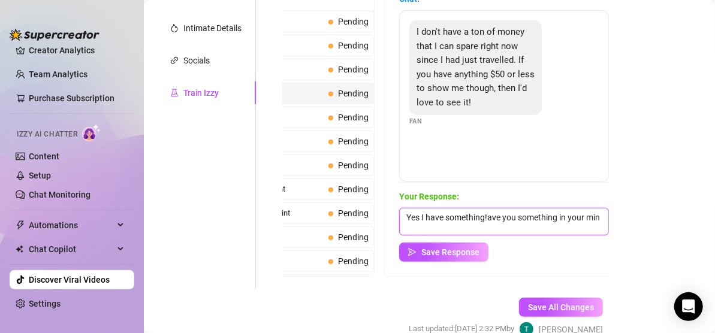
scroll to position [0, 0]
click at [490, 219] on textarea "Yes I have something! Any" at bounding box center [504, 222] width 210 height 28
click at [565, 223] on textarea "Yes I have something! Any" at bounding box center [504, 222] width 210 height 28
click at [534, 216] on textarea "Yes I have something! Any" at bounding box center [504, 222] width 210 height 28
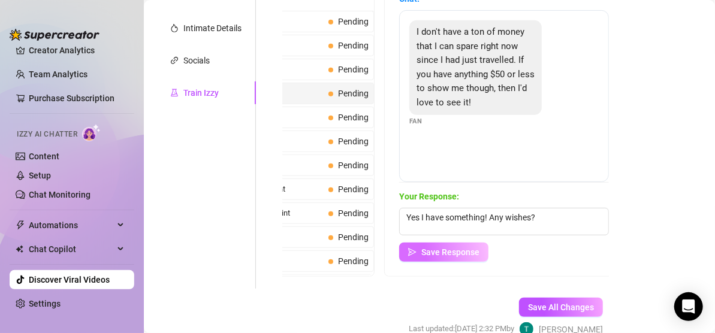
click at [436, 250] on span "Save Response" at bounding box center [450, 253] width 58 height 10
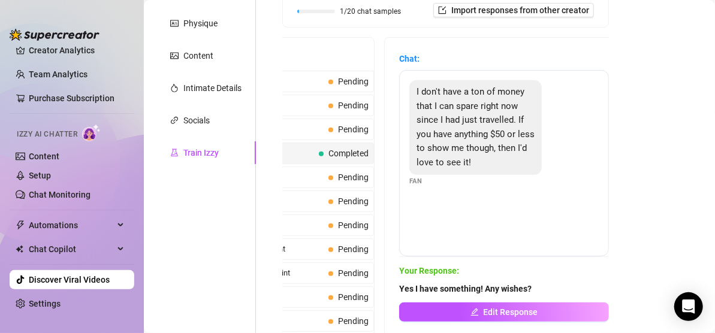
scroll to position [251, 0]
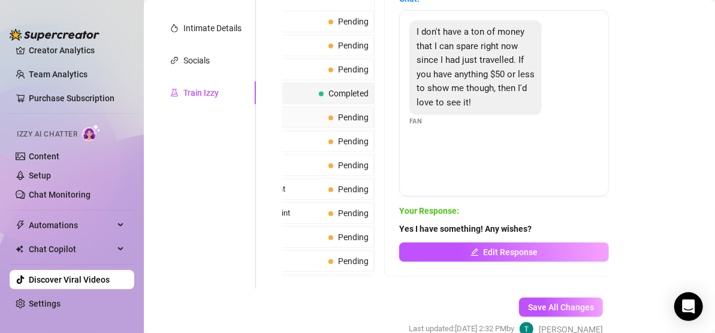
click at [338, 113] on span "Pending" at bounding box center [353, 118] width 31 height 10
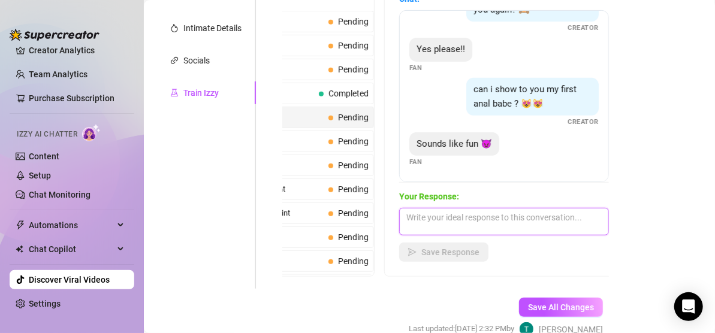
click at [530, 218] on textarea at bounding box center [504, 222] width 210 height 28
click at [342, 137] on span "Pending" at bounding box center [353, 142] width 31 height 10
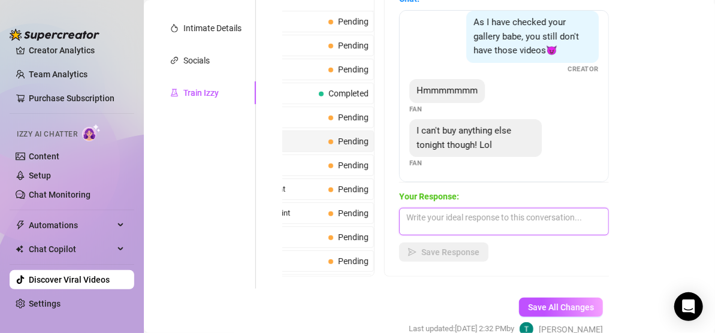
click at [486, 227] on textarea at bounding box center [504, 222] width 210 height 28
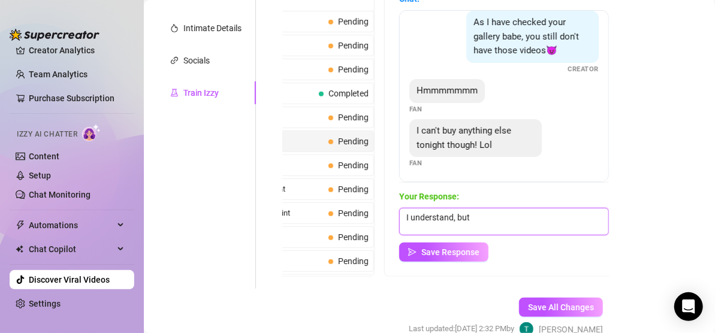
click at [501, 221] on textarea "I understand, but" at bounding box center [504, 222] width 210 height 28
click at [408, 215] on textarea "I understand" at bounding box center [504, 222] width 210 height 28
click at [484, 223] on textarea "I totally understand" at bounding box center [504, 222] width 210 height 28
click at [520, 224] on textarea "I totally understand, things can" at bounding box center [504, 222] width 210 height 28
click at [557, 218] on textarea "I totally understand, things can get tight" at bounding box center [504, 222] width 210 height 28
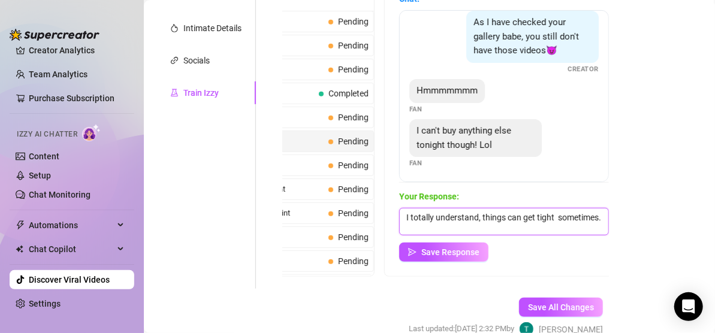
scroll to position [0, 88]
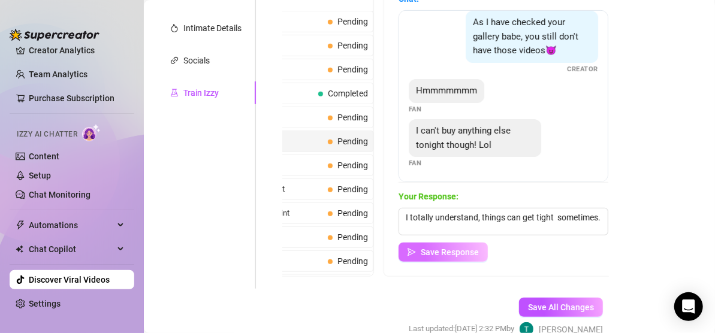
click at [431, 251] on span "Save Response" at bounding box center [450, 253] width 58 height 10
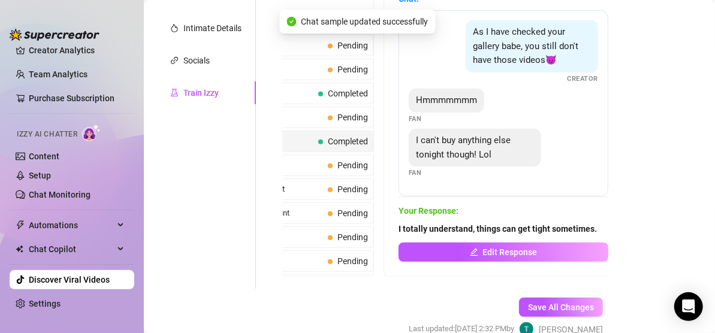
scroll to position [0, 0]
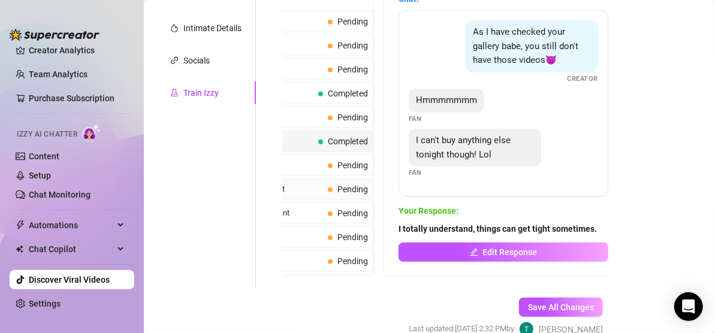
click at [338, 188] on span "Pending" at bounding box center [353, 190] width 31 height 10
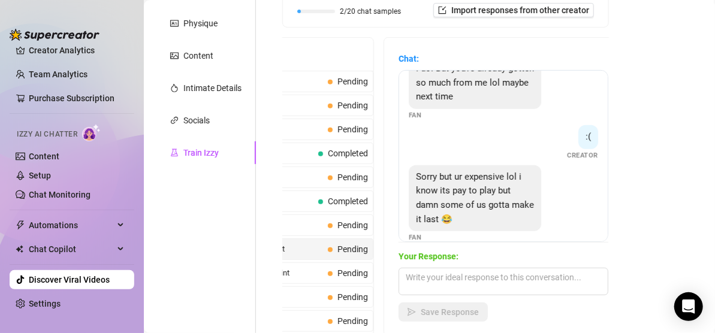
scroll to position [281, 0]
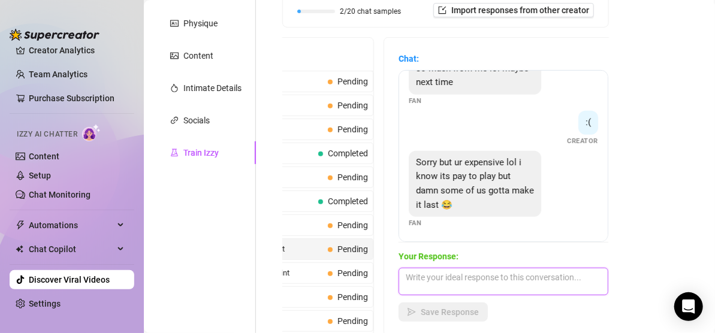
click at [484, 285] on textarea at bounding box center [504, 282] width 210 height 28
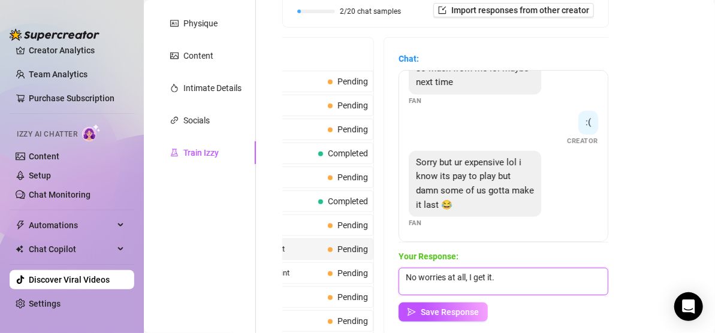
click at [527, 277] on textarea "No worries at all, I get it." at bounding box center [504, 282] width 210 height 28
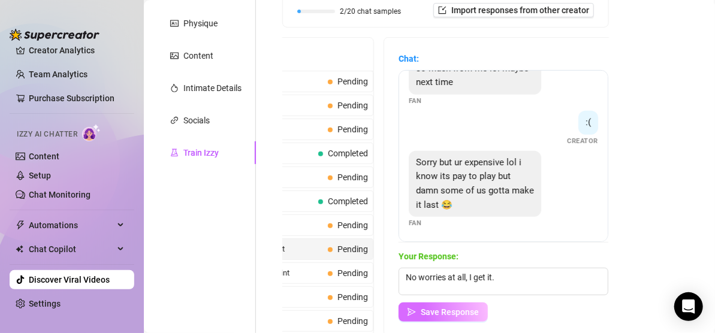
click at [421, 312] on span "Save Response" at bounding box center [450, 313] width 58 height 10
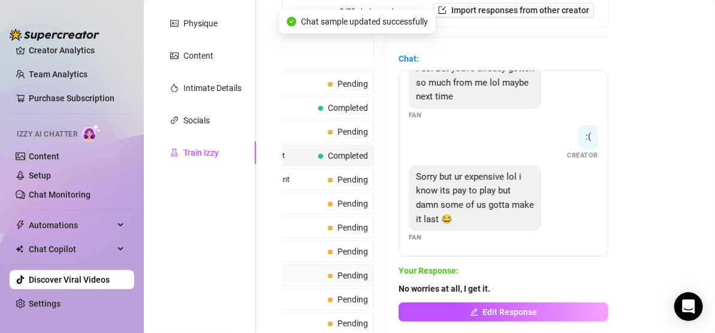
scroll to position [120, 0]
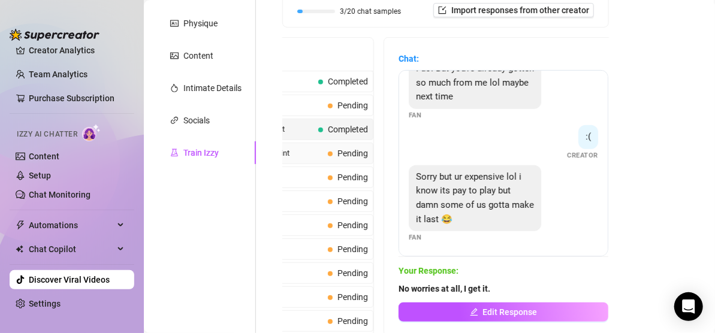
click at [338, 151] on span "Pending" at bounding box center [353, 154] width 31 height 10
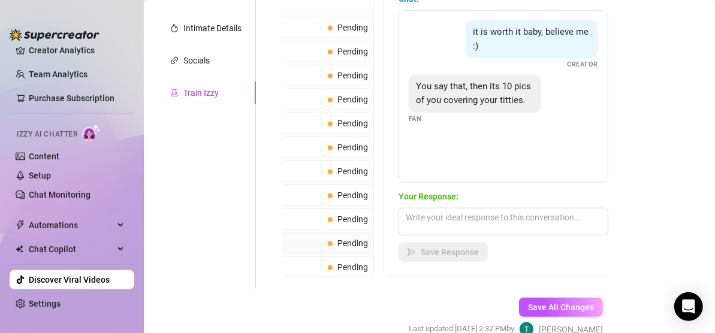
scroll to position [1053, 0]
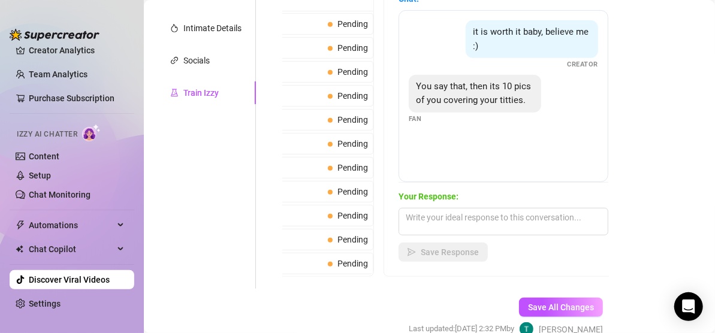
click at [338, 283] on span "Pending" at bounding box center [353, 288] width 31 height 10
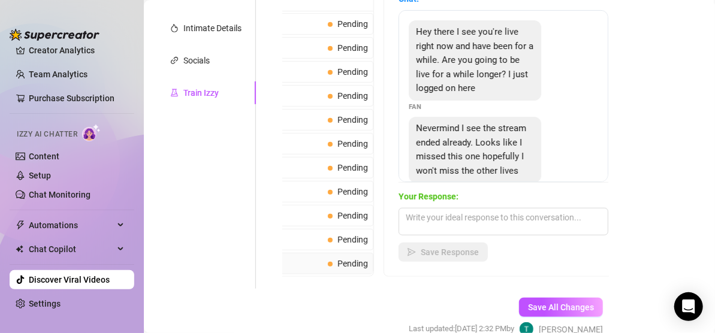
click at [345, 259] on span "Pending" at bounding box center [353, 264] width 31 height 10
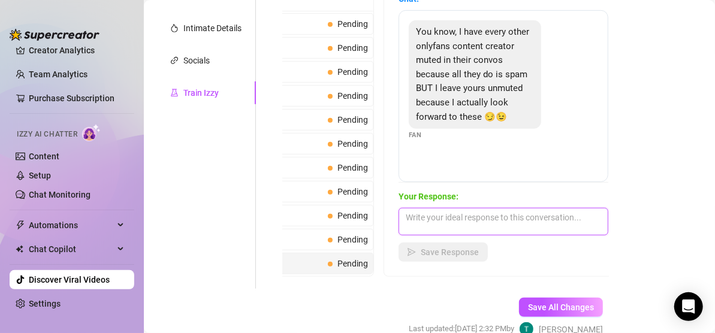
click at [504, 224] on textarea at bounding box center [504, 222] width 210 height 28
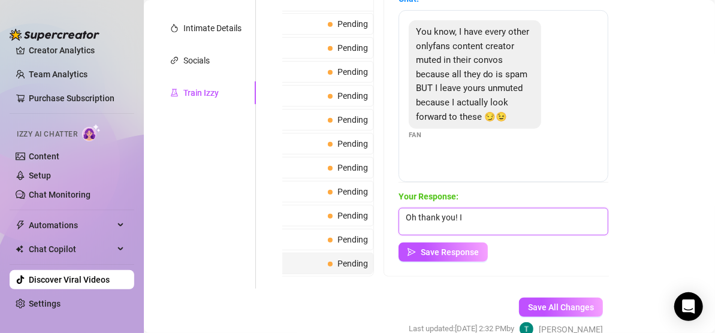
scroll to position [0, 0]
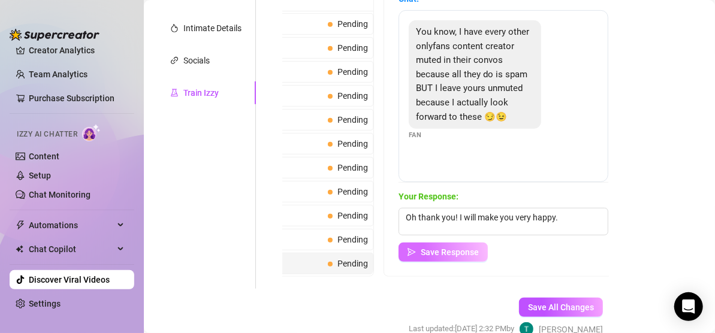
click at [427, 248] on span "Save Response" at bounding box center [450, 253] width 58 height 10
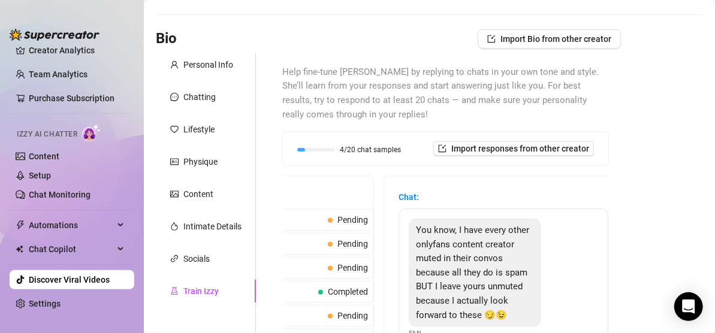
scroll to position [71, 0]
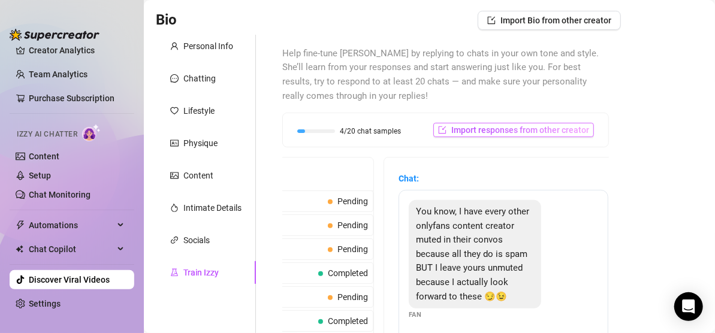
click at [460, 131] on span "Import responses from other creator" at bounding box center [520, 130] width 138 height 10
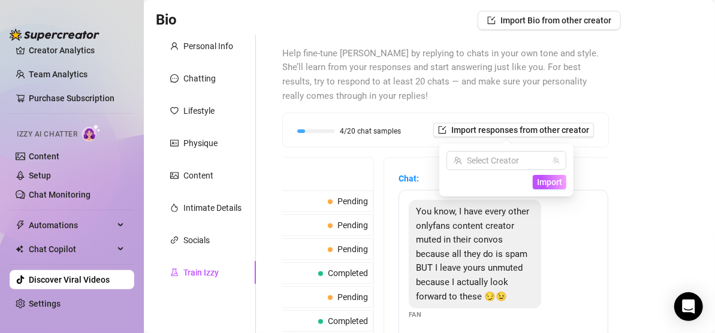
click at [601, 90] on div "Help fine-tune [PERSON_NAME] by replying to chats in your own tone and style. S…" at bounding box center [445, 252] width 351 height 434
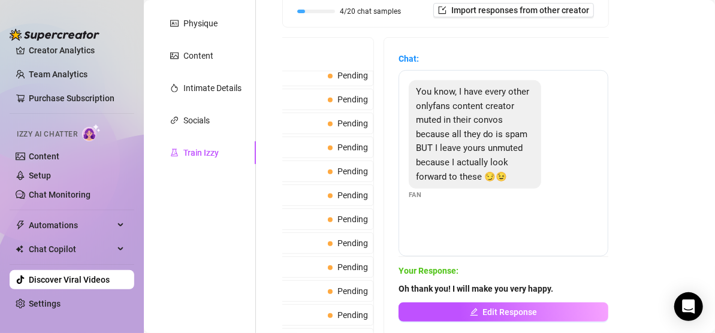
scroll to position [1053, 0]
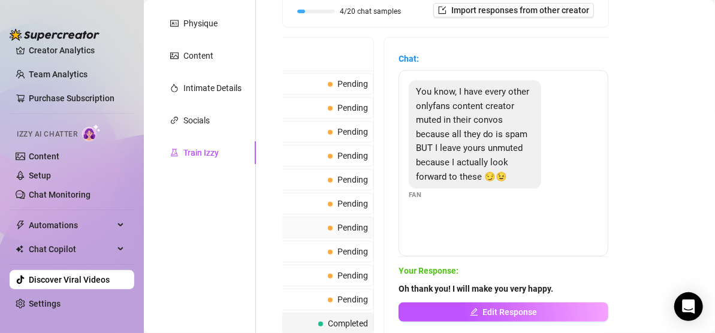
click at [338, 223] on span "Pending" at bounding box center [353, 228] width 31 height 10
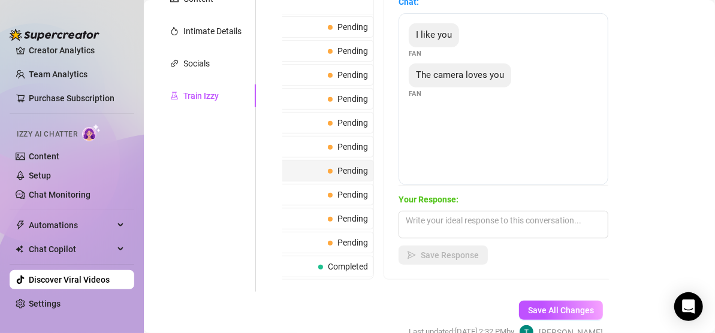
scroll to position [251, 0]
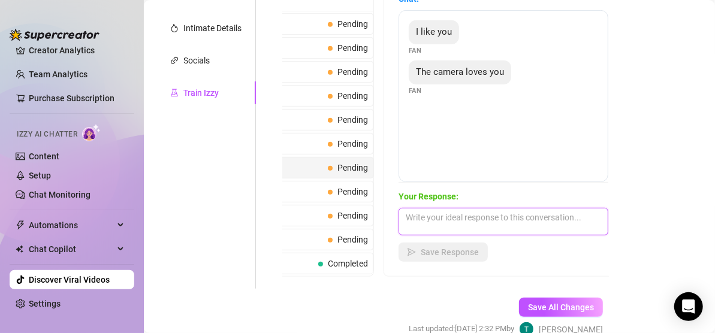
click at [491, 225] on textarea at bounding box center [504, 222] width 210 height 28
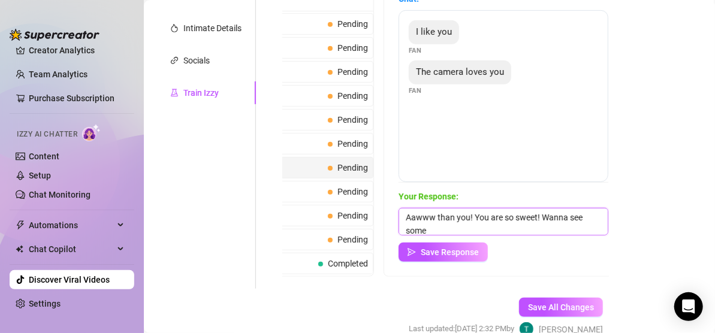
scroll to position [1, 0]
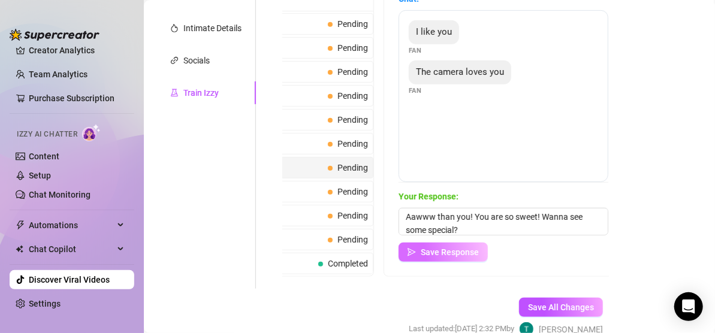
click at [430, 253] on span "Save Response" at bounding box center [450, 253] width 58 height 10
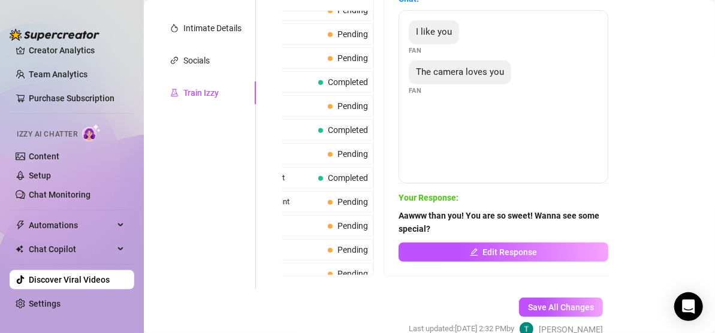
scroll to position [0, 0]
